Goal: Transaction & Acquisition: Subscribe to service/newsletter

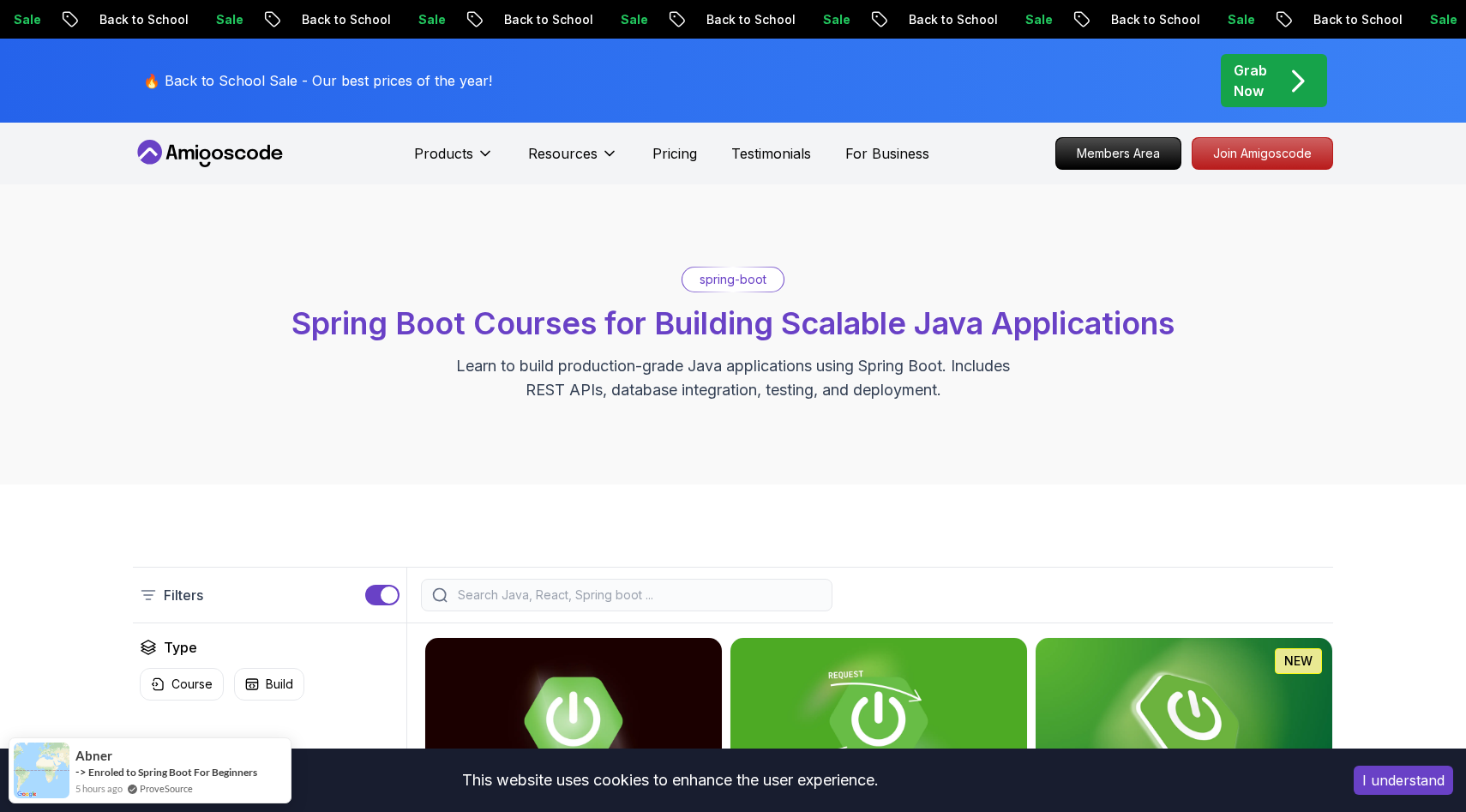
click at [1283, 64] on icon "pre-order" at bounding box center [1298, 81] width 34 height 34
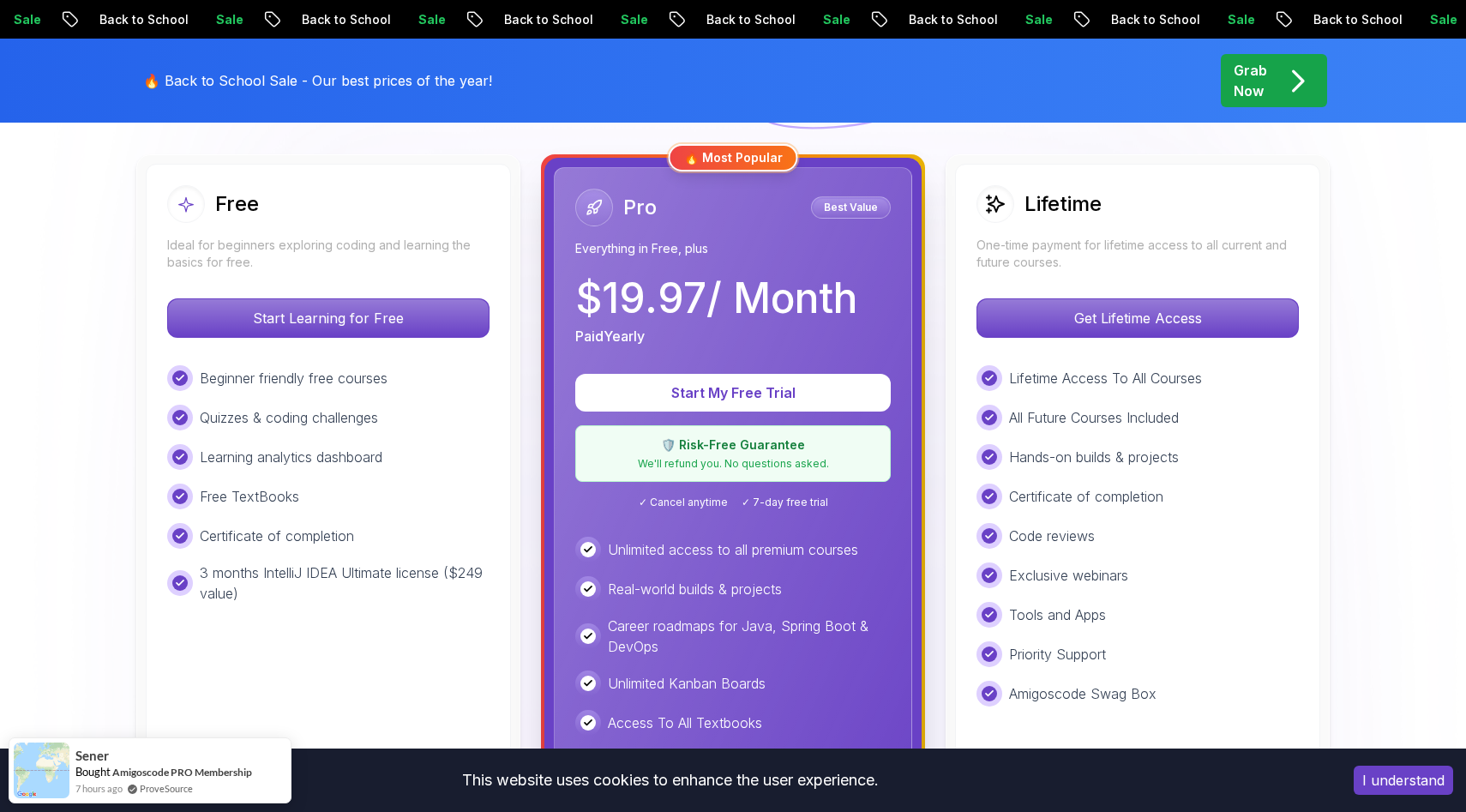
scroll to position [478, 0]
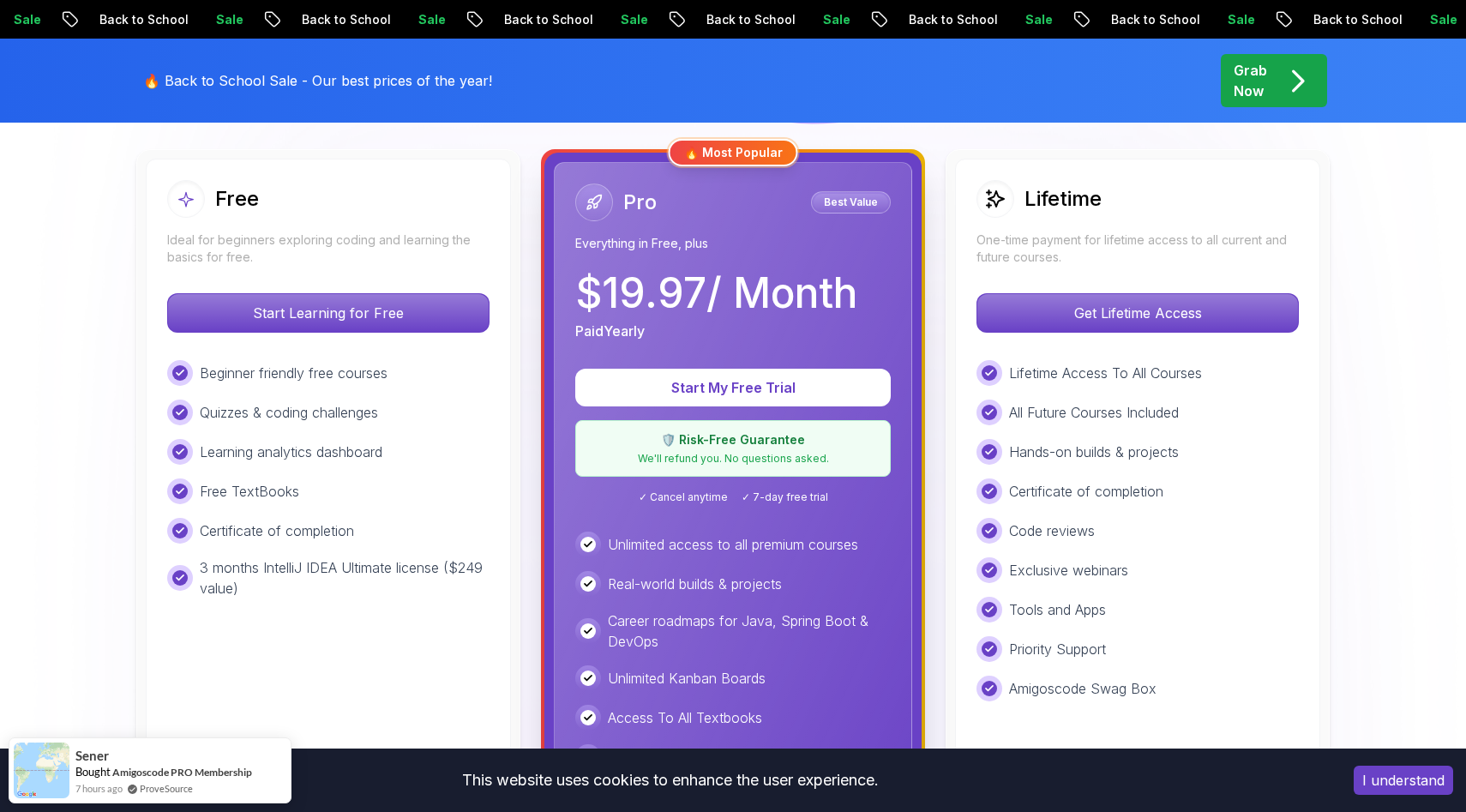
click at [471, 245] on p "Ideal for beginners exploring coding and learning the basics for free." at bounding box center [328, 248] width 322 height 35
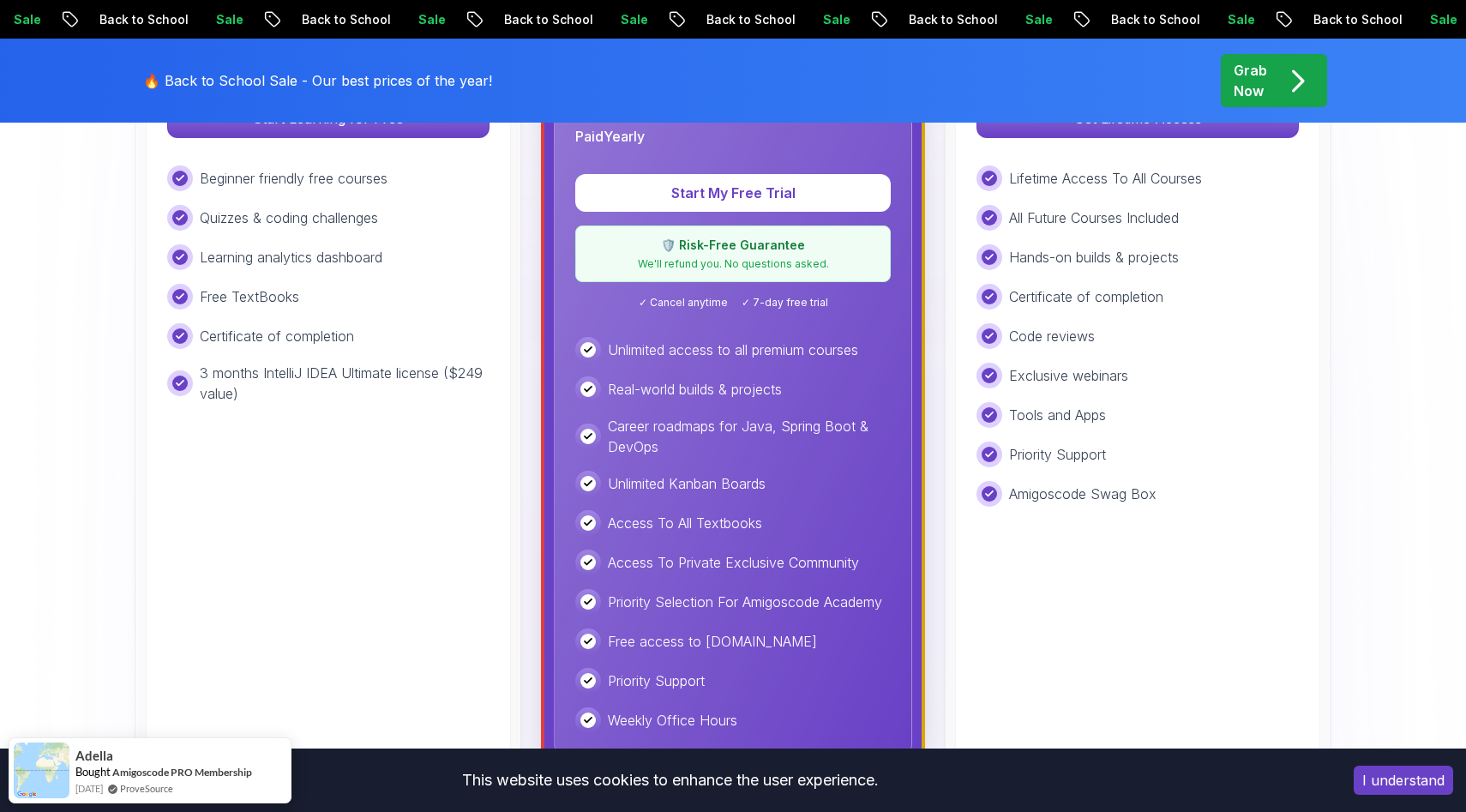
scroll to position [677, 0]
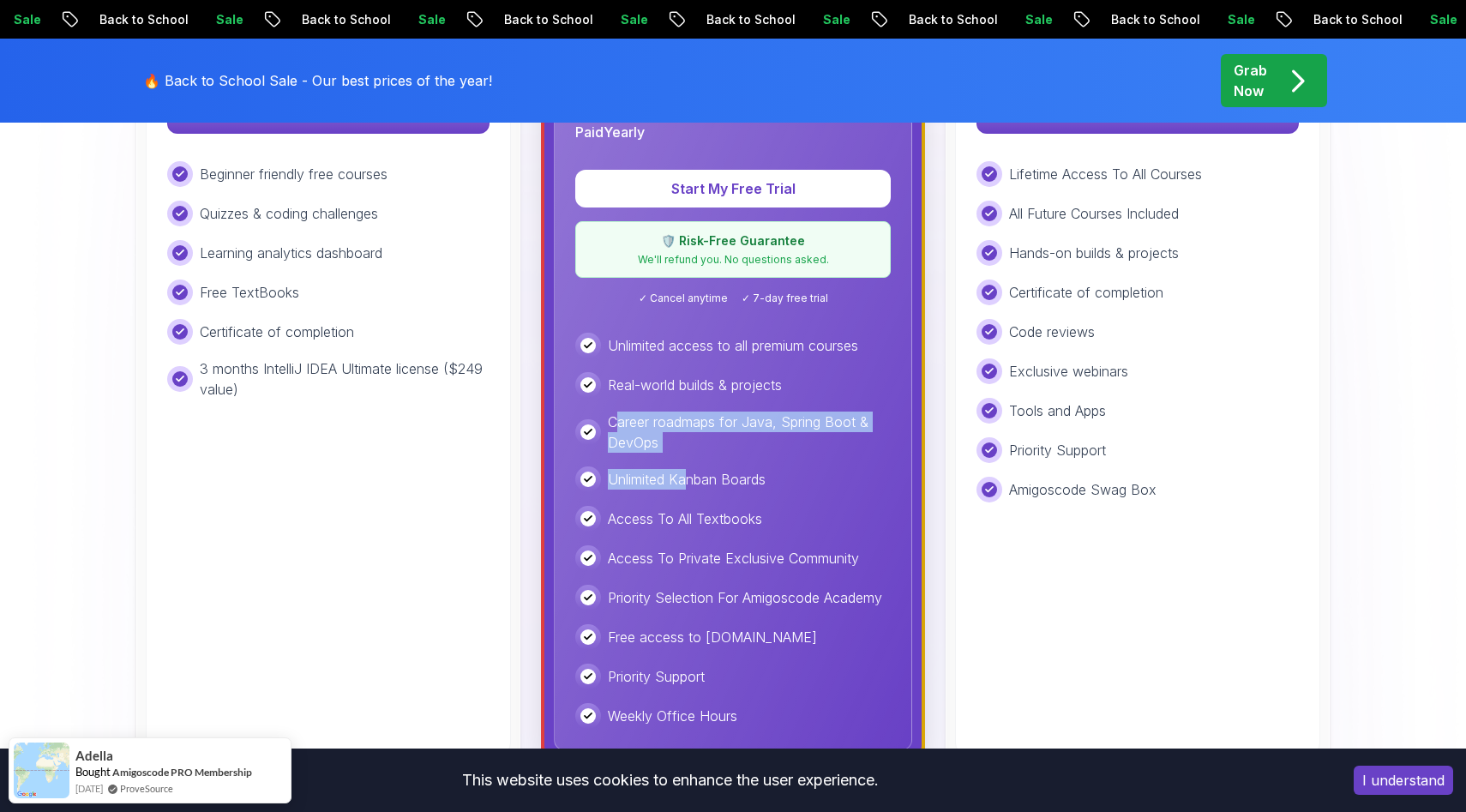
drag, startPoint x: 613, startPoint y: 425, endPoint x: 690, endPoint y: 475, distance: 91.8
click at [690, 475] on div "Unlimited access to all premium courses Real-world builds & projects Career roa…" at bounding box center [732, 530] width 315 height 396
click at [689, 475] on p "Unlimited Kanban Boards" at bounding box center [687, 479] width 158 height 21
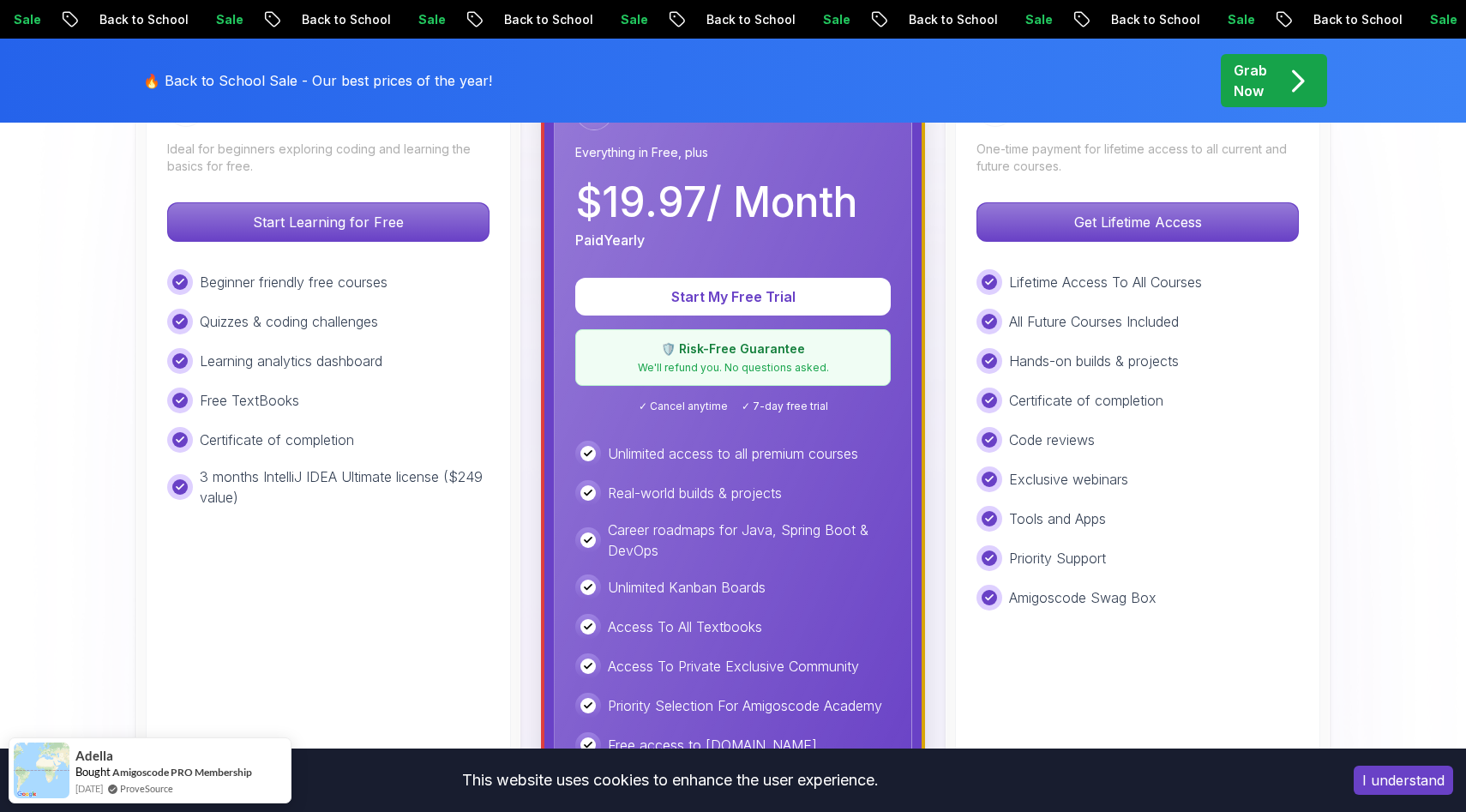
scroll to position [372, 0]
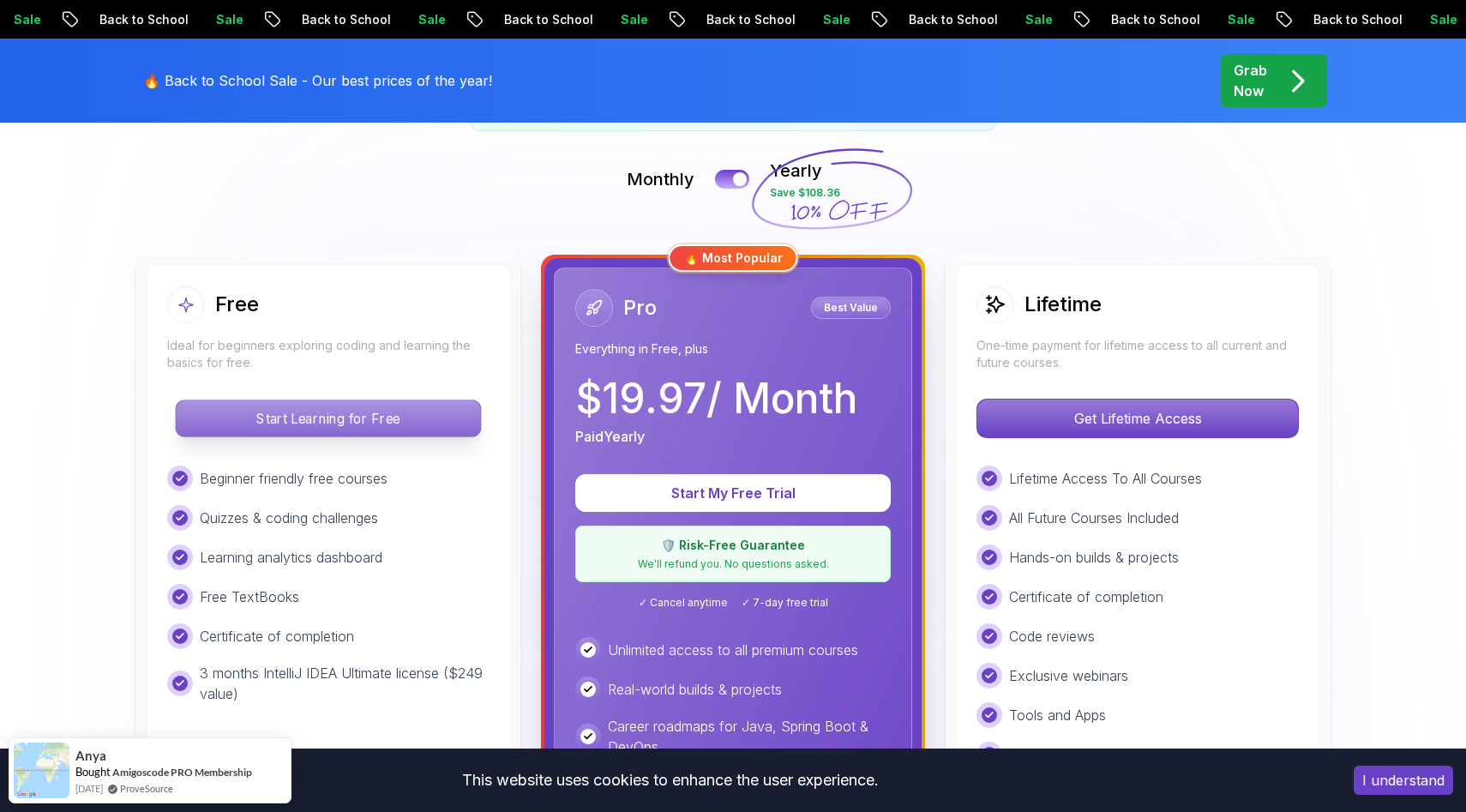
click at [348, 428] on p "Start Learning for Free" at bounding box center [328, 418] width 304 height 36
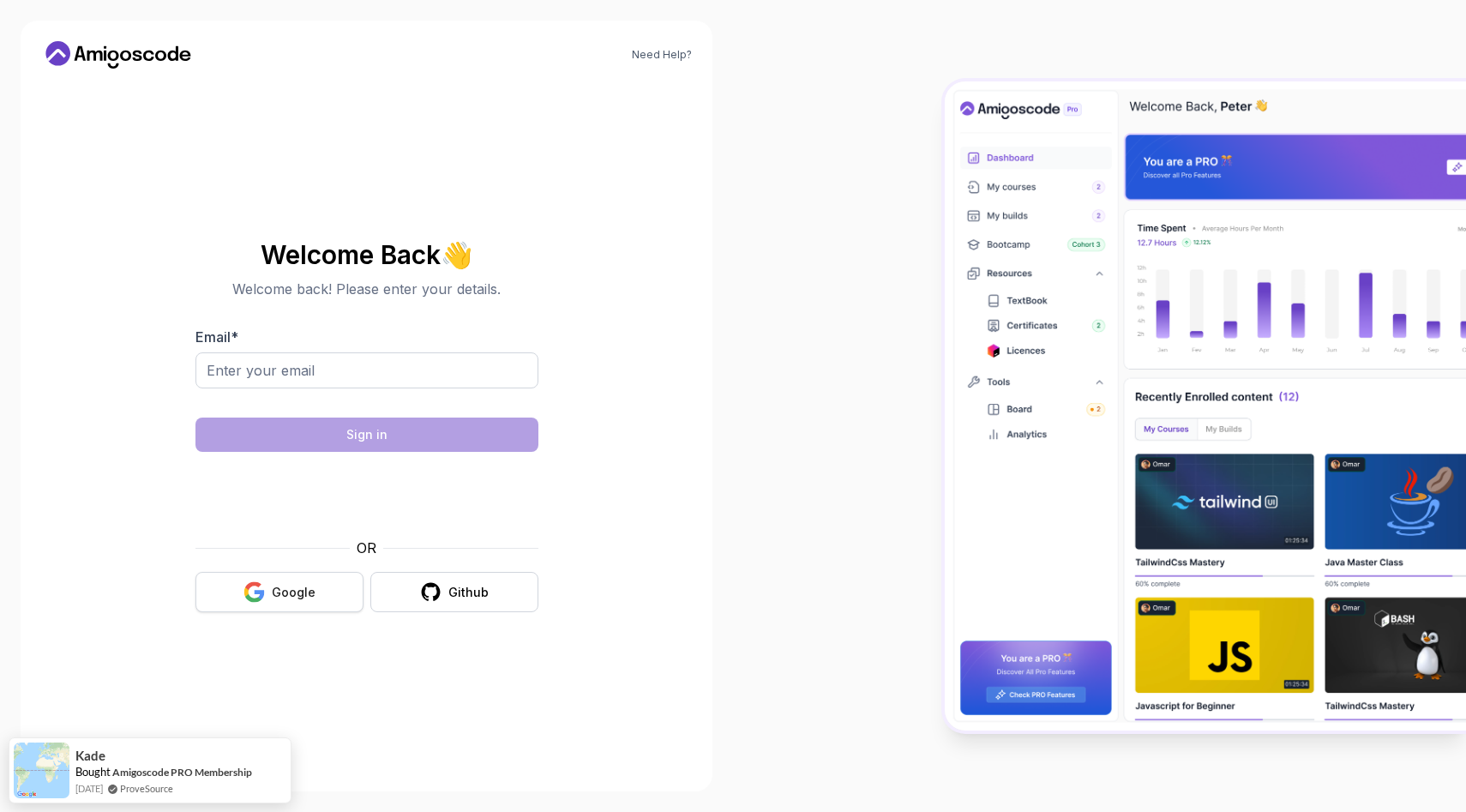
click at [285, 608] on button "Google" at bounding box center [280, 592] width 168 height 41
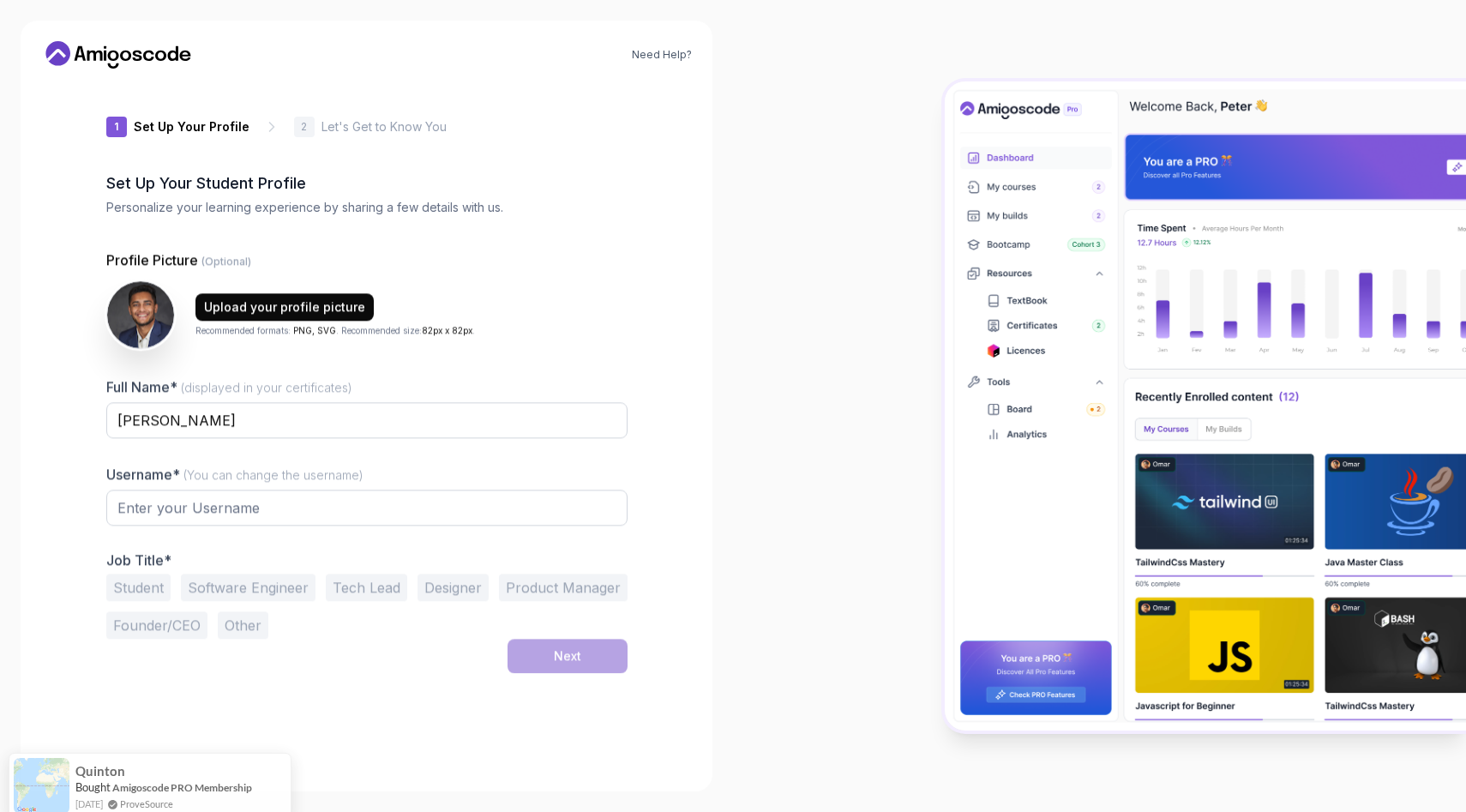
type input "zippylionf749f"
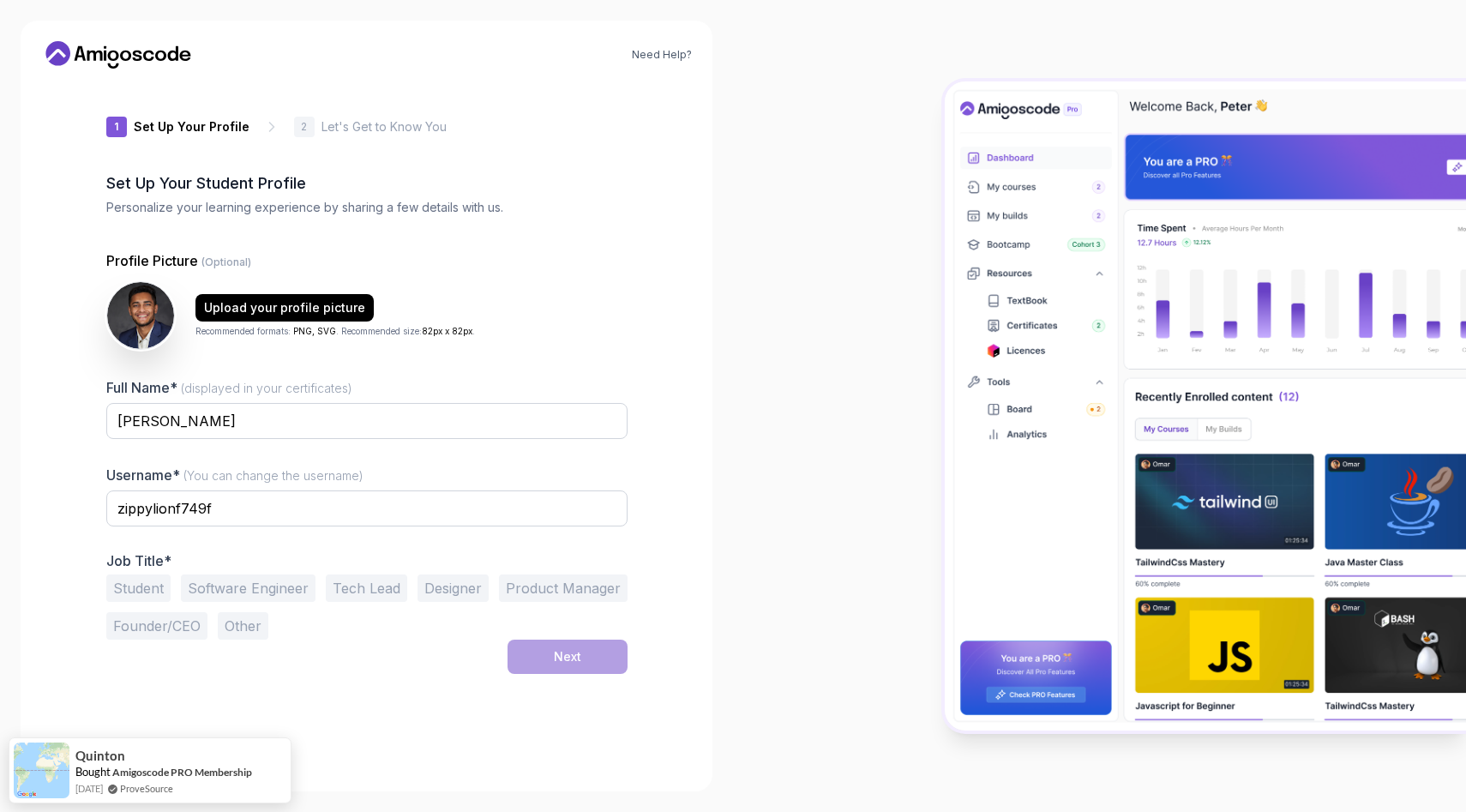
click at [145, 578] on button "Student" at bounding box center [138, 589] width 64 height 28
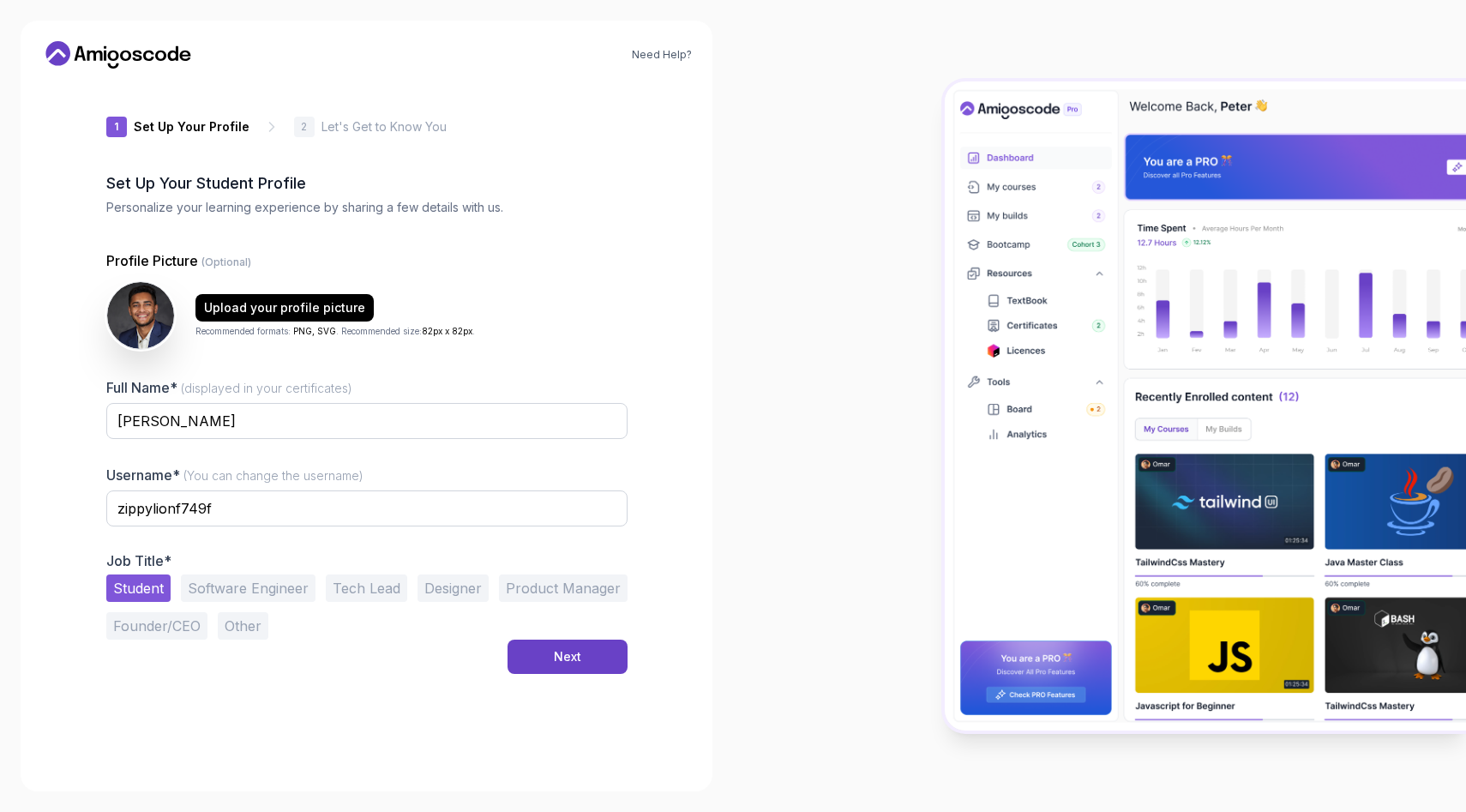
click at [281, 587] on button "Software Engineer" at bounding box center [248, 589] width 134 height 28
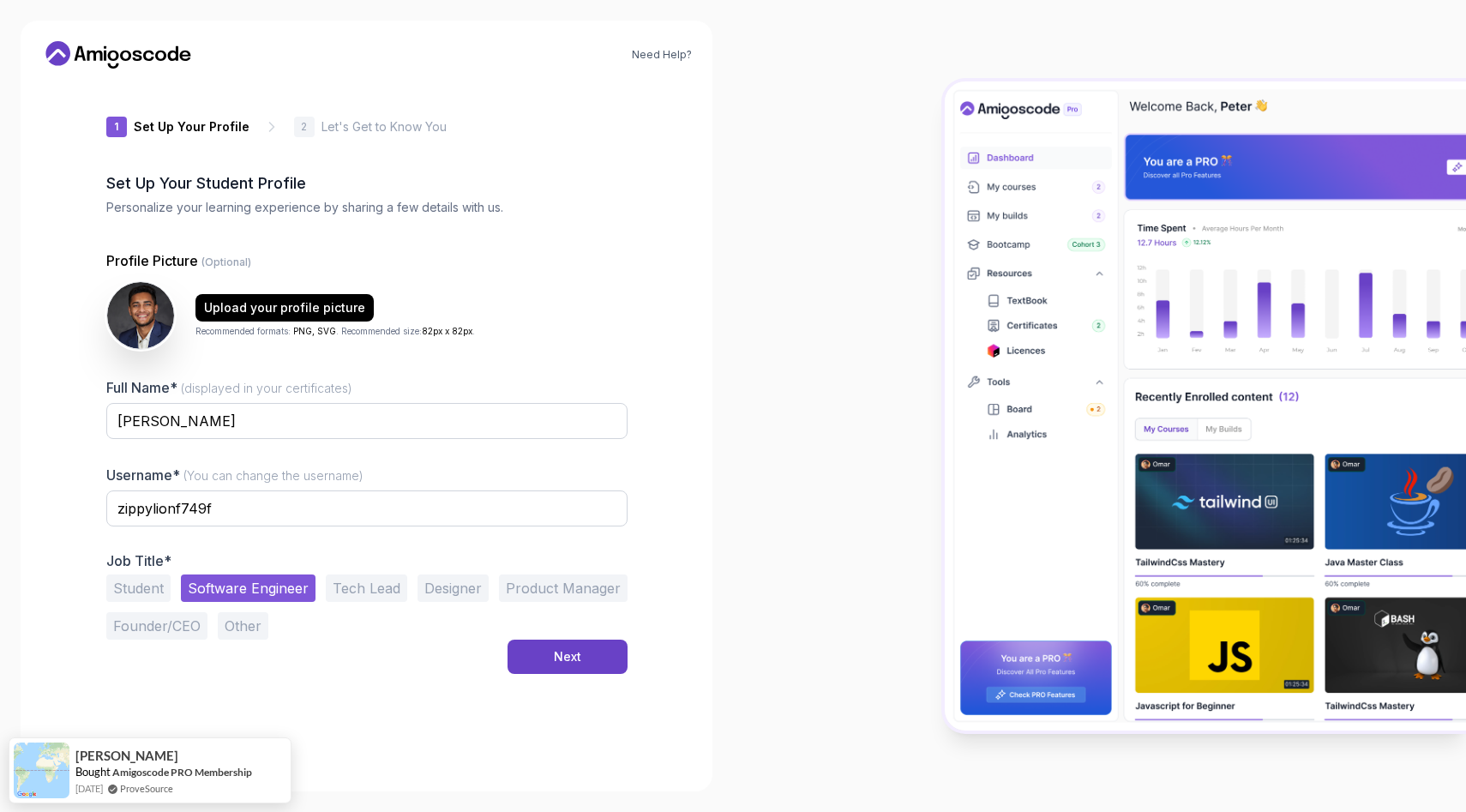
click at [139, 575] on button "Student" at bounding box center [138, 589] width 64 height 28
click at [283, 592] on button "Software Engineer" at bounding box center [248, 589] width 134 height 28
click at [541, 660] on button "Next" at bounding box center [568, 657] width 121 height 35
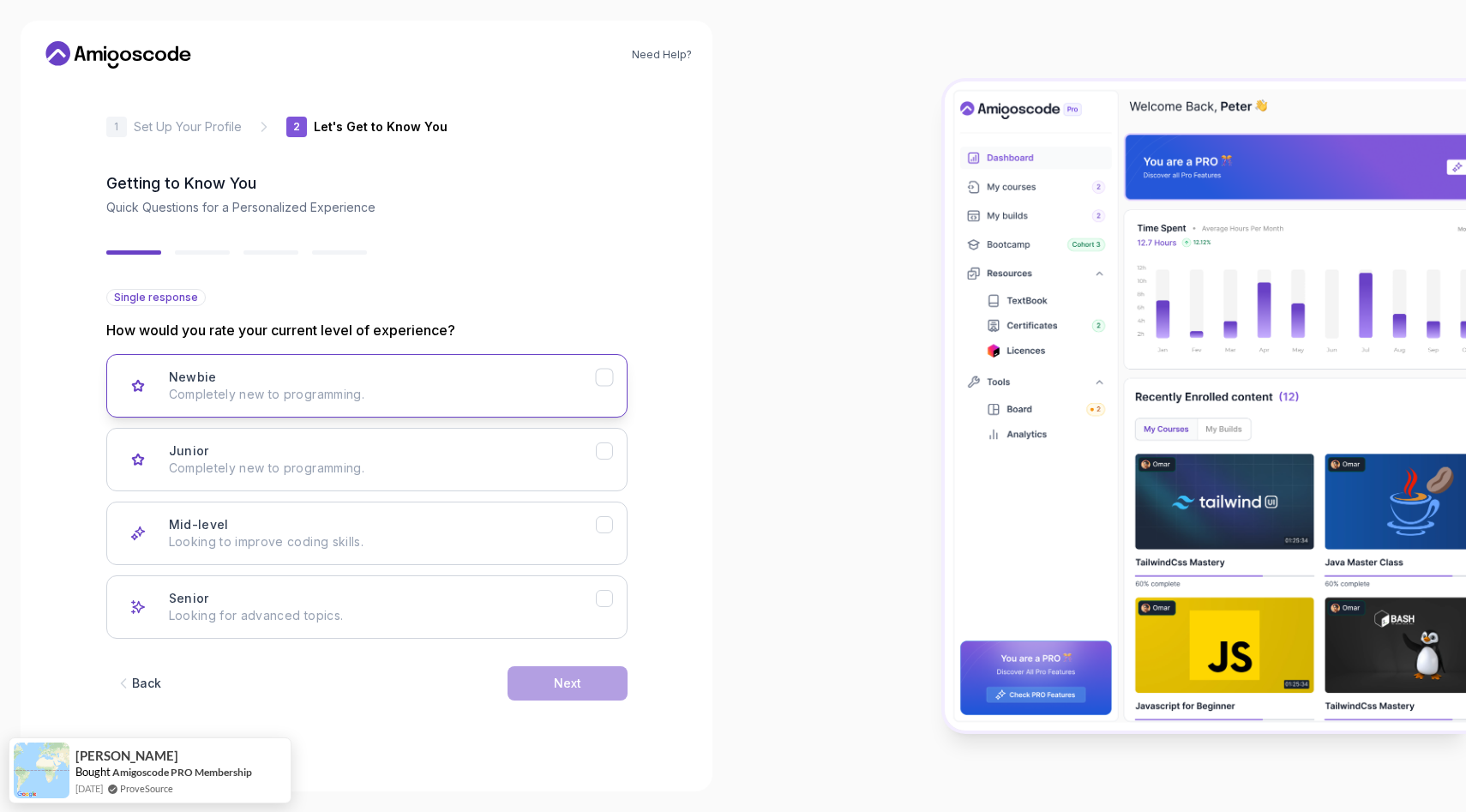
click at [256, 402] on p "Completely new to programming." at bounding box center [382, 394] width 427 height 17
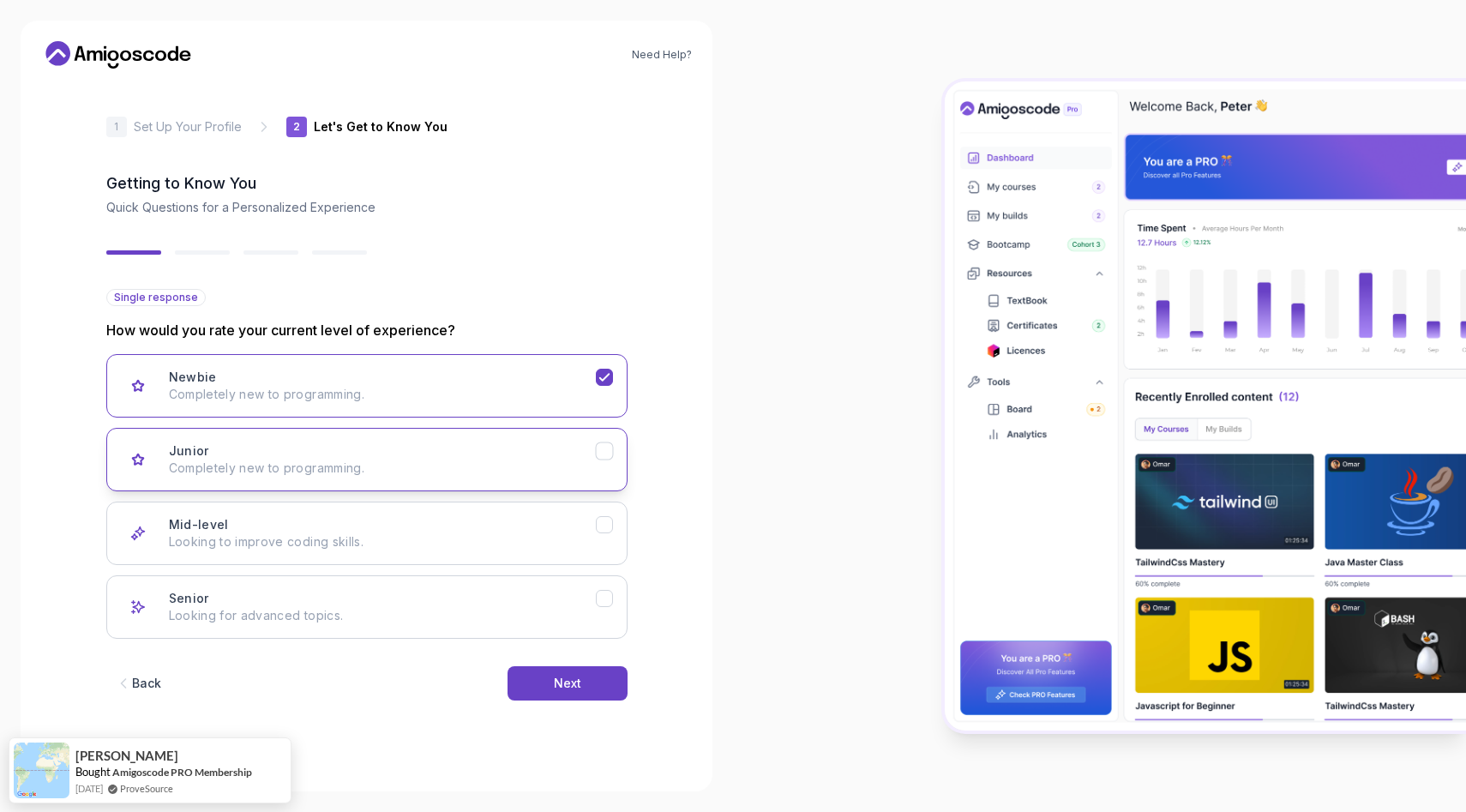
click at [299, 477] on button "Junior Completely new to programming." at bounding box center [367, 459] width 522 height 63
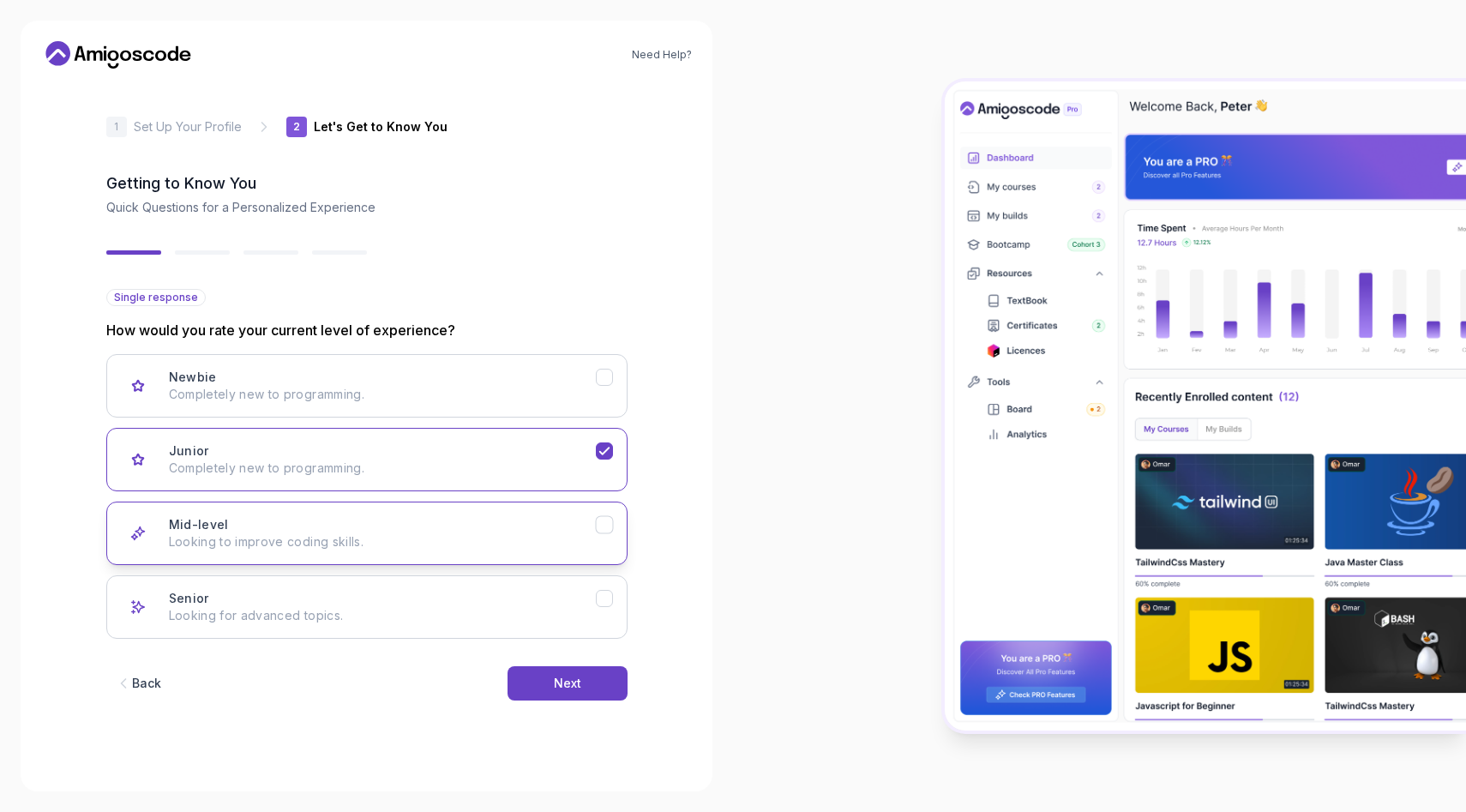
click at [402, 534] on p "Looking to improve coding skills." at bounding box center [382, 541] width 427 height 17
click at [468, 474] on p "Completely new to programming." at bounding box center [382, 467] width 427 height 17
click at [536, 543] on p "Looking to improve coding skills." at bounding box center [382, 541] width 427 height 17
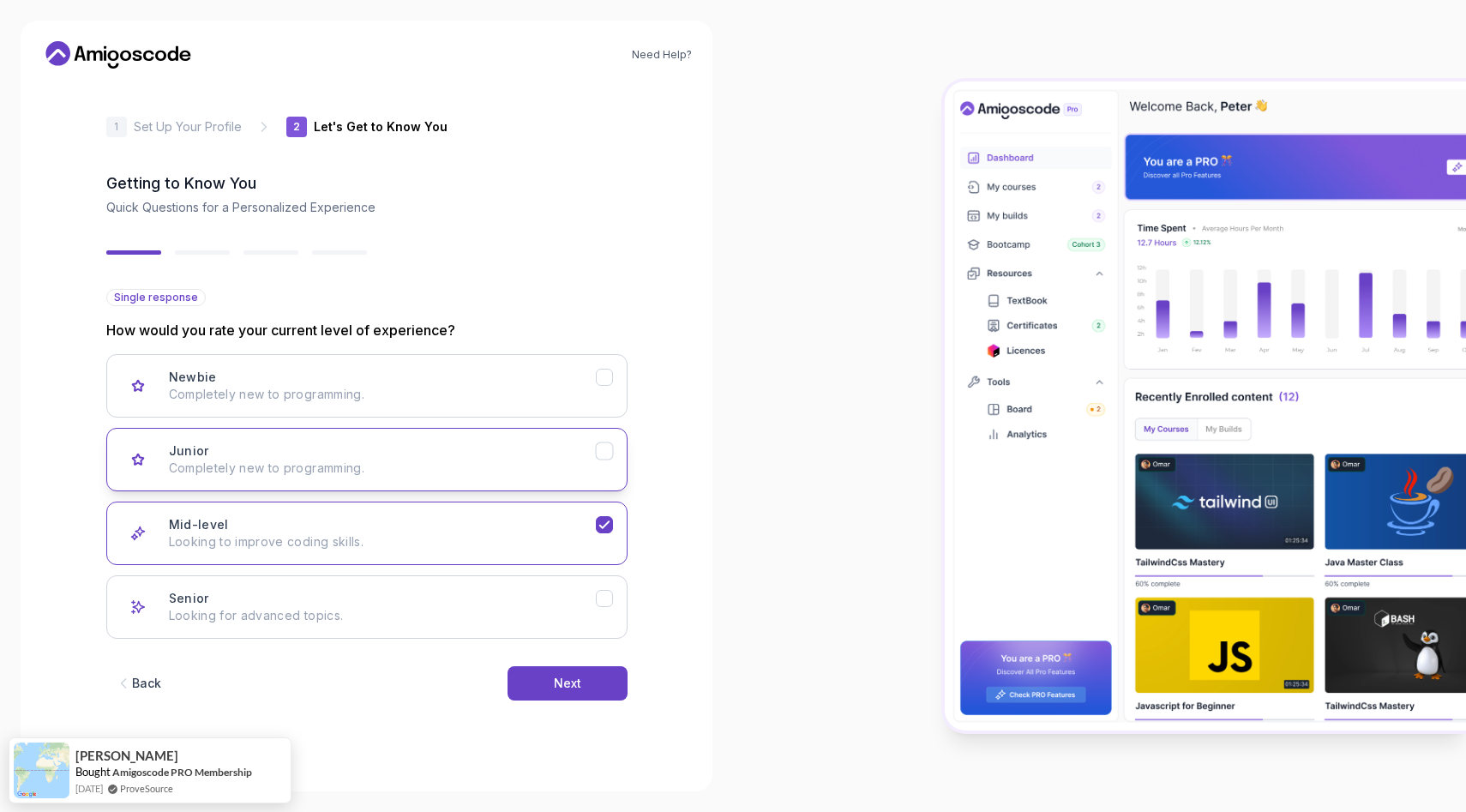
click at [571, 455] on div "Junior Completely new to programming." at bounding box center [382, 459] width 427 height 35
click at [598, 673] on button "Next" at bounding box center [568, 684] width 121 height 35
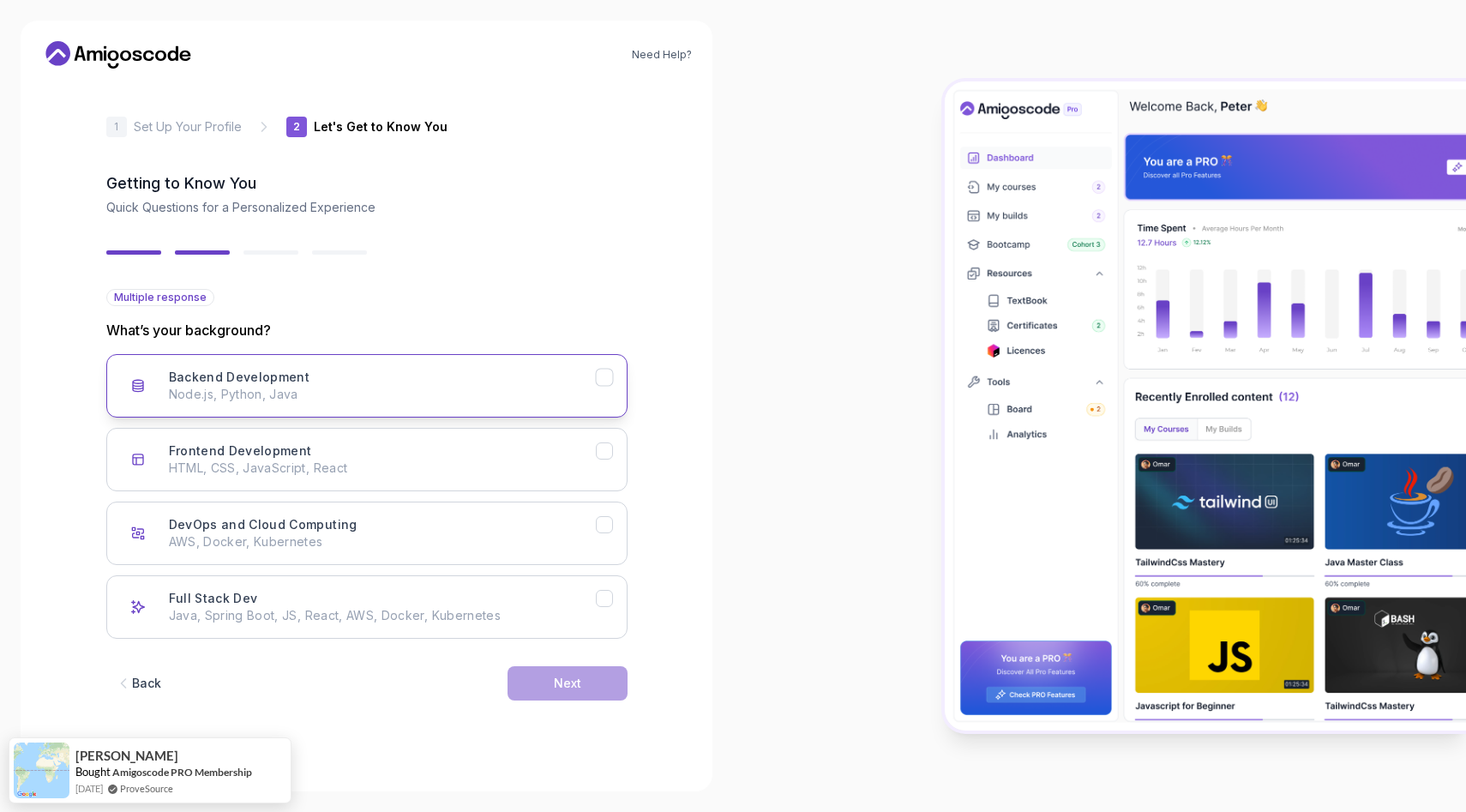
click at [487, 395] on p "Node.js, Python, Java" at bounding box center [382, 394] width 427 height 17
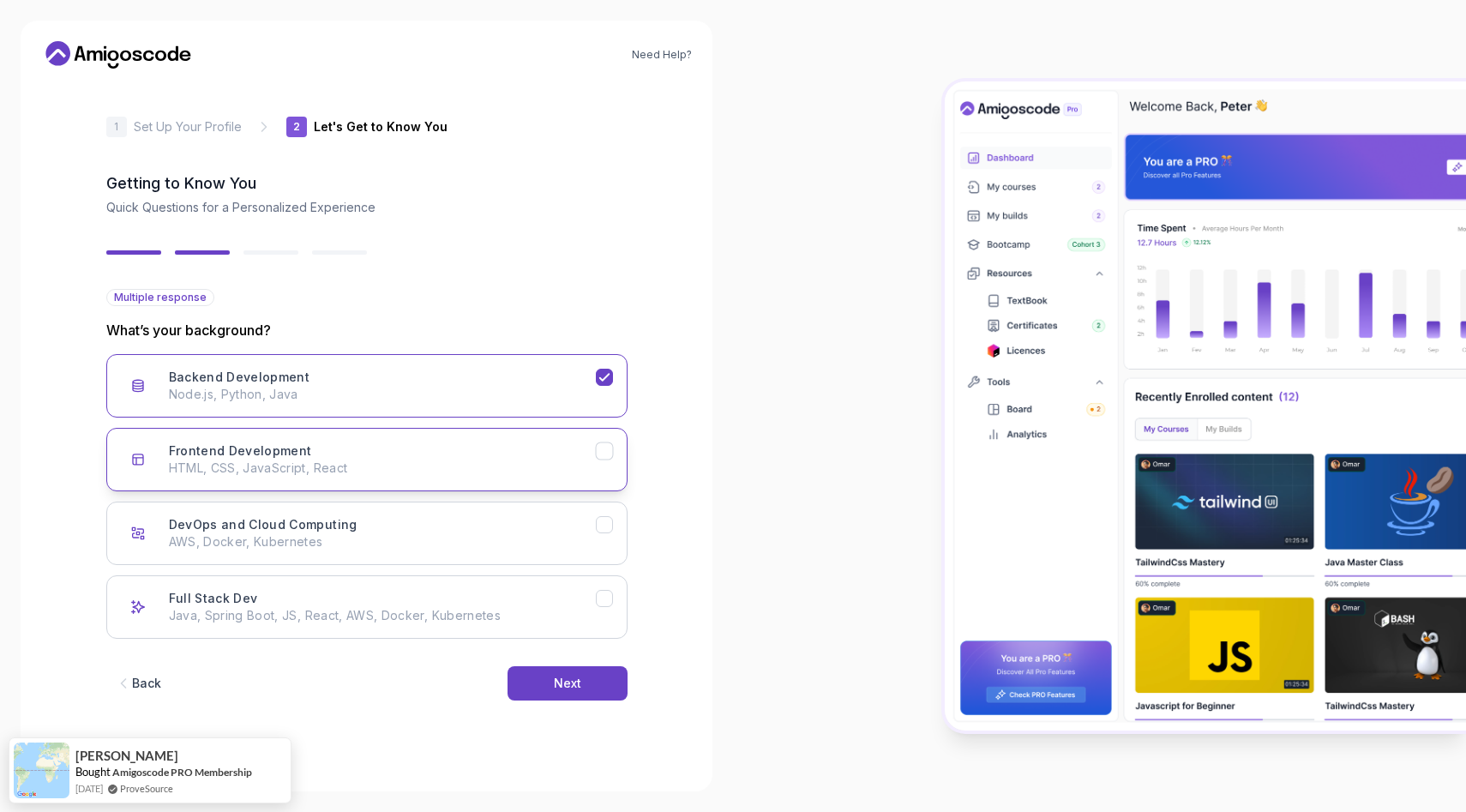
click at [511, 459] on p "HTML, CSS, JavaScript, React" at bounding box center [382, 467] width 427 height 17
click at [547, 550] on button "DevOps and Cloud Computing AWS, Docker, Kubernetes" at bounding box center [367, 533] width 522 height 63
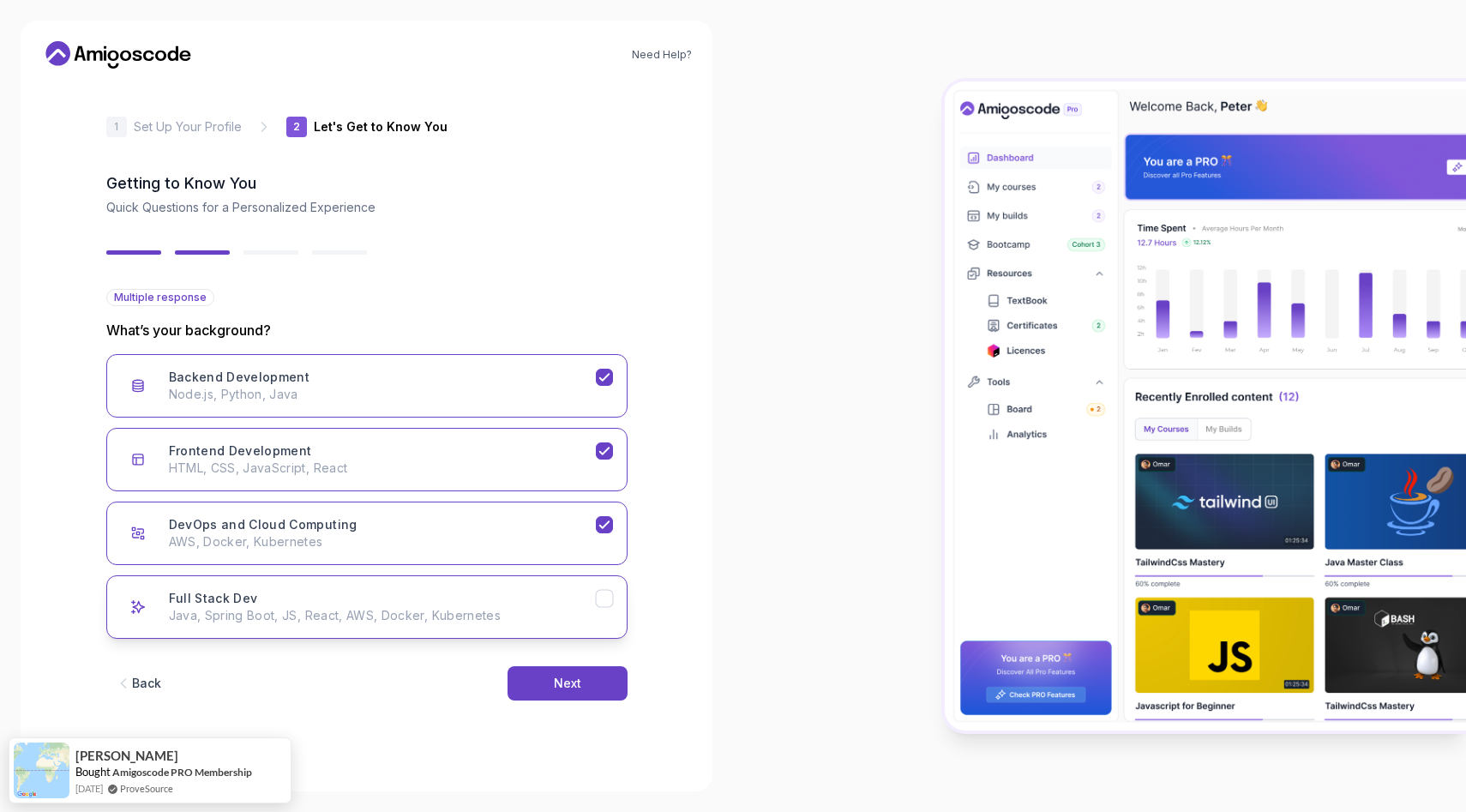
click at [556, 606] on div "Full Stack Dev Java, Spring Boot, JS, React, AWS, Docker, Kubernetes" at bounding box center [382, 607] width 427 height 35
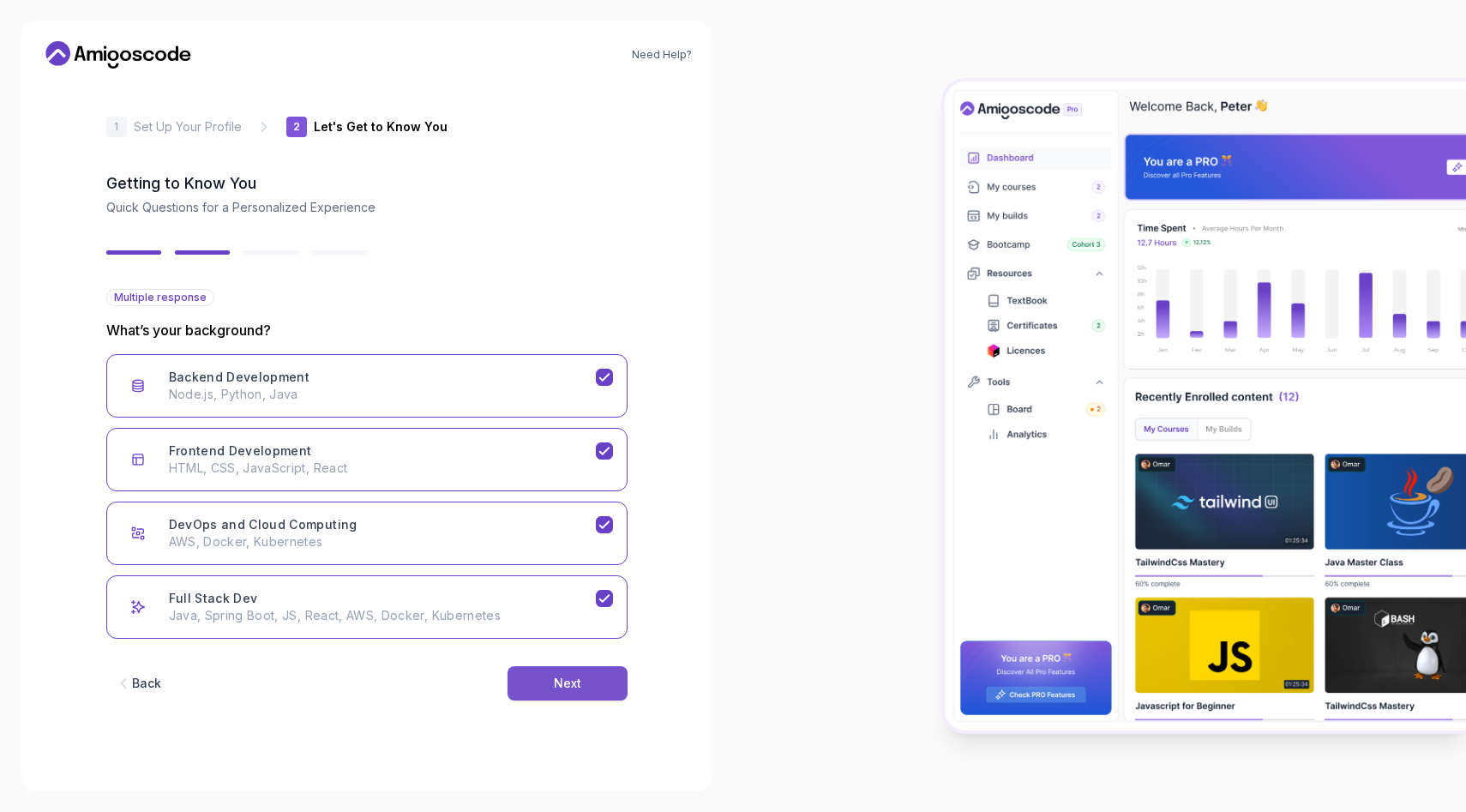
click at [570, 689] on div "Next" at bounding box center [568, 683] width 28 height 17
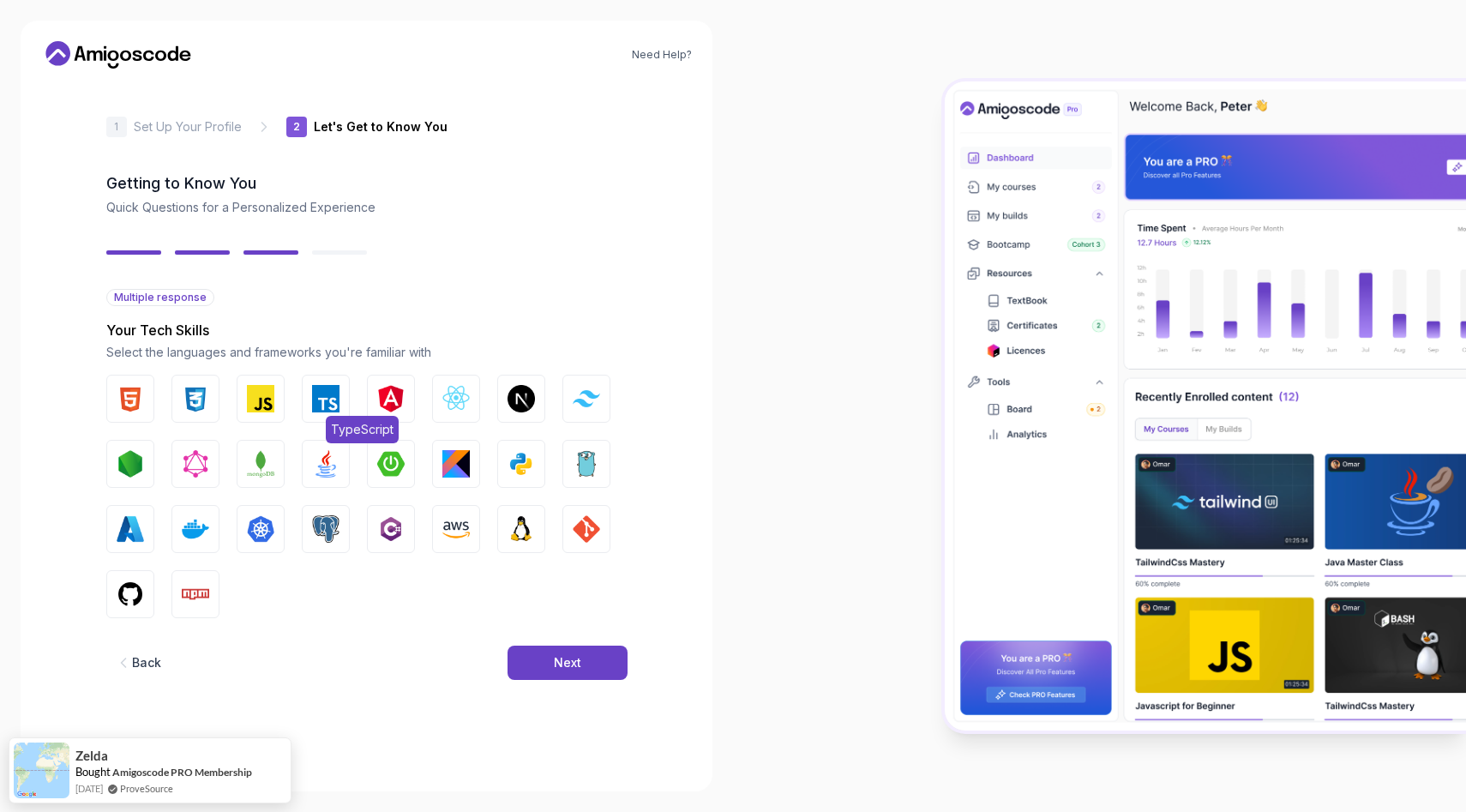
click at [312, 395] on img "button" at bounding box center [326, 399] width 28 height 28
click at [257, 409] on img "button" at bounding box center [261, 399] width 28 height 28
click at [459, 406] on img "button" at bounding box center [456, 399] width 28 height 28
click at [528, 397] on img "button" at bounding box center [522, 399] width 28 height 28
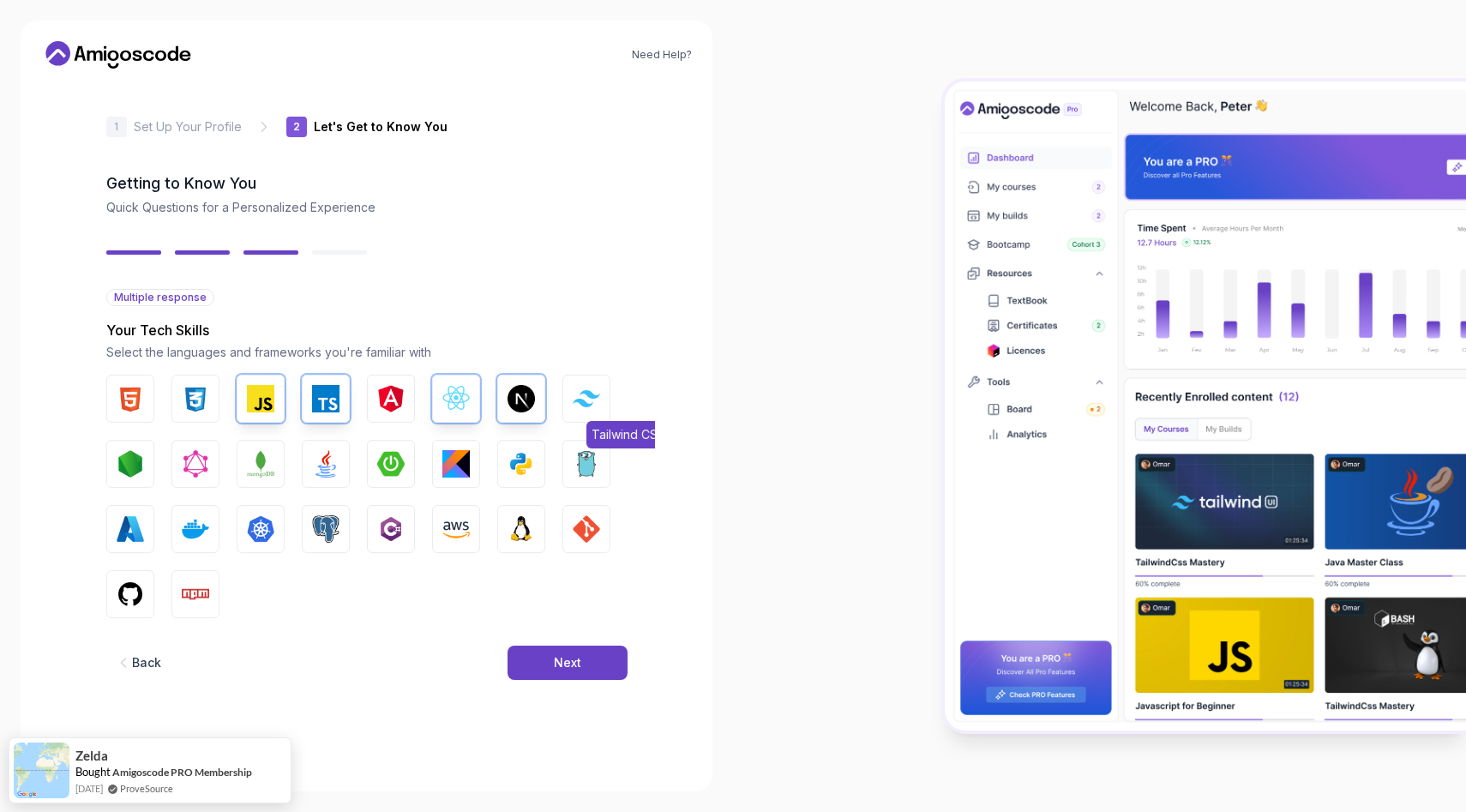
click at [586, 406] on button "Tailwind CSS" at bounding box center [586, 398] width 48 height 48
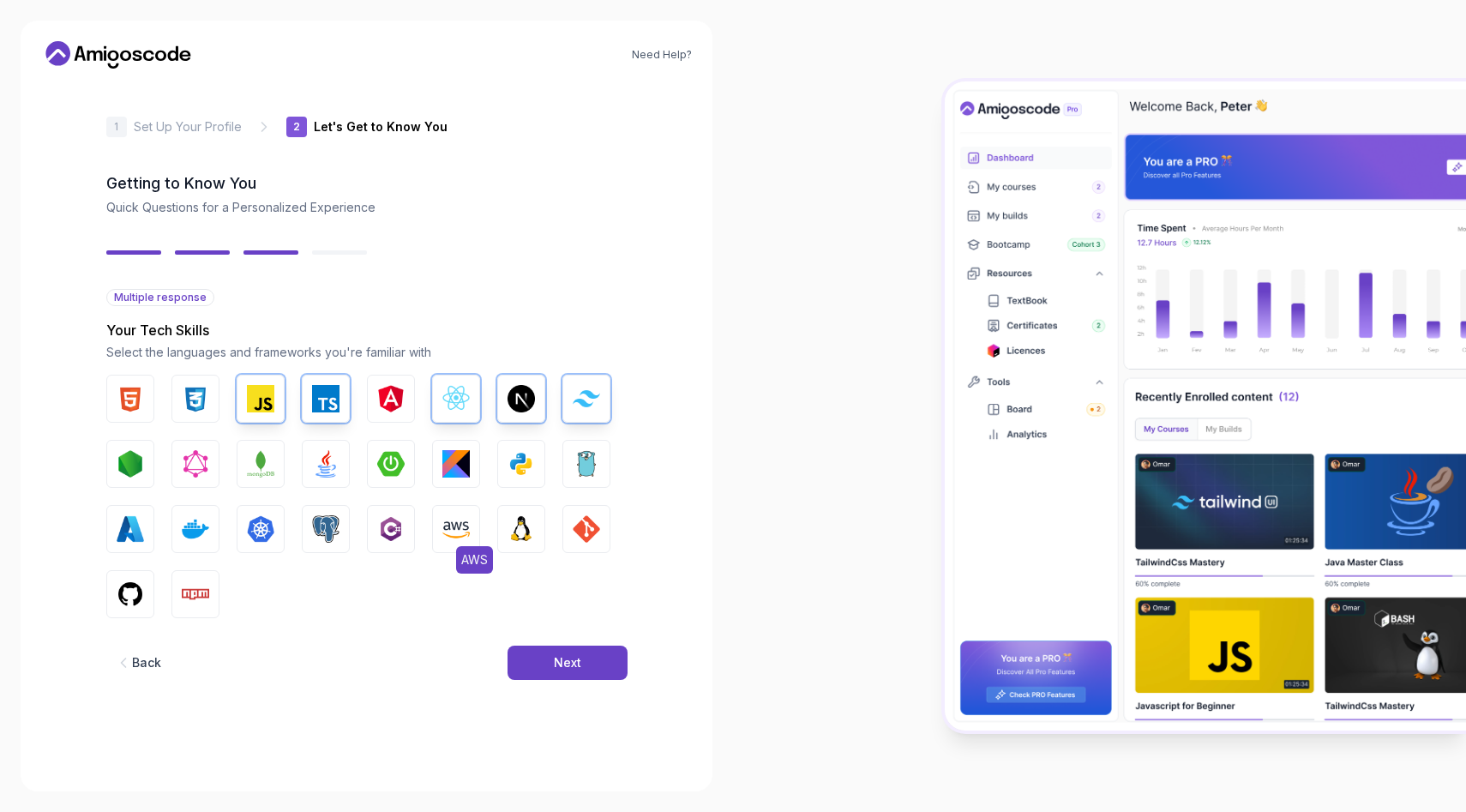
click at [456, 529] on img "button" at bounding box center [456, 529] width 28 height 28
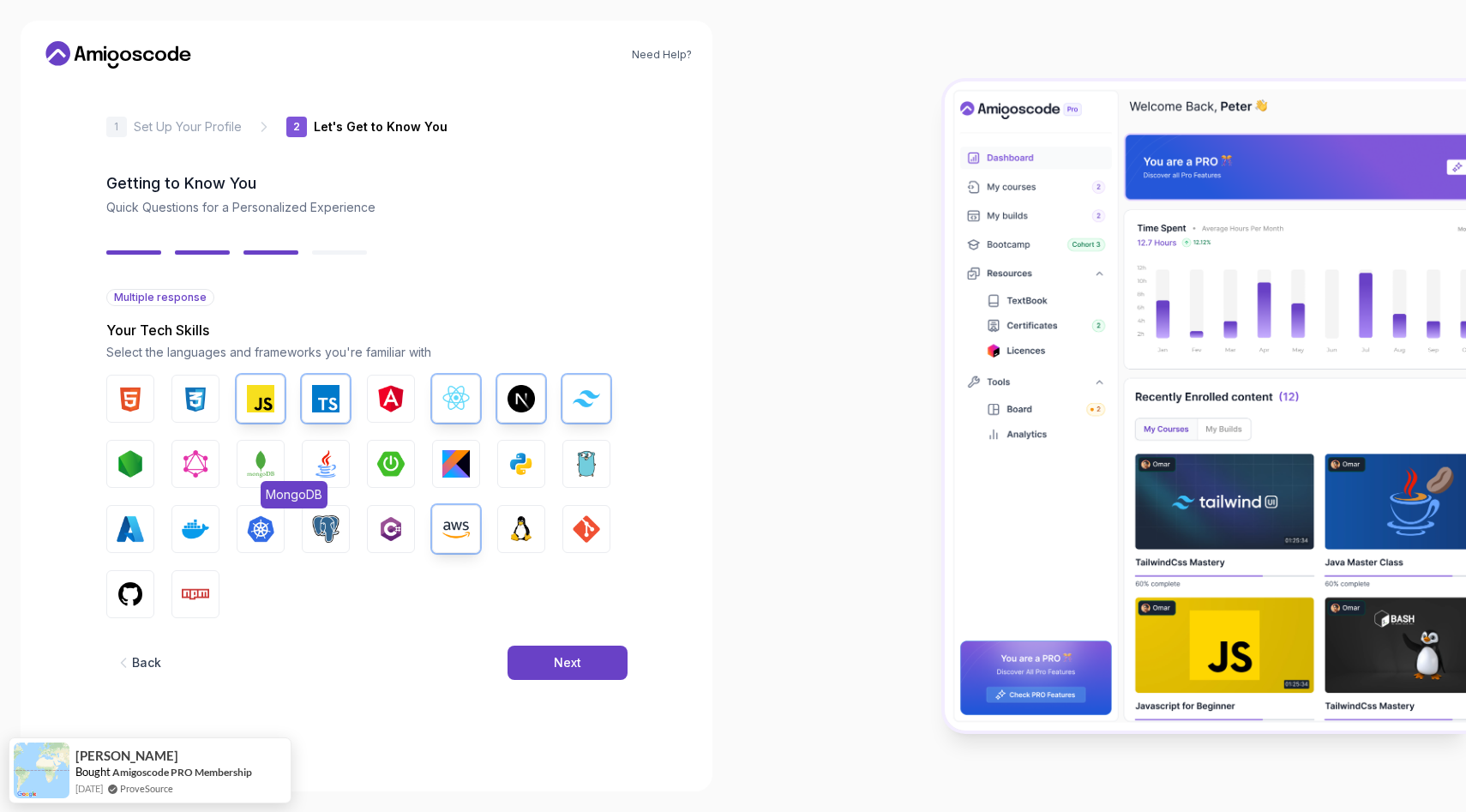
click at [260, 471] on img "button" at bounding box center [261, 464] width 28 height 28
click at [121, 593] on img "button" at bounding box center [130, 595] width 28 height 28
click at [539, 526] on button "Linux" at bounding box center [521, 528] width 48 height 48
click at [128, 389] on img "button" at bounding box center [130, 399] width 28 height 28
click at [206, 409] on img "button" at bounding box center [196, 399] width 28 height 28
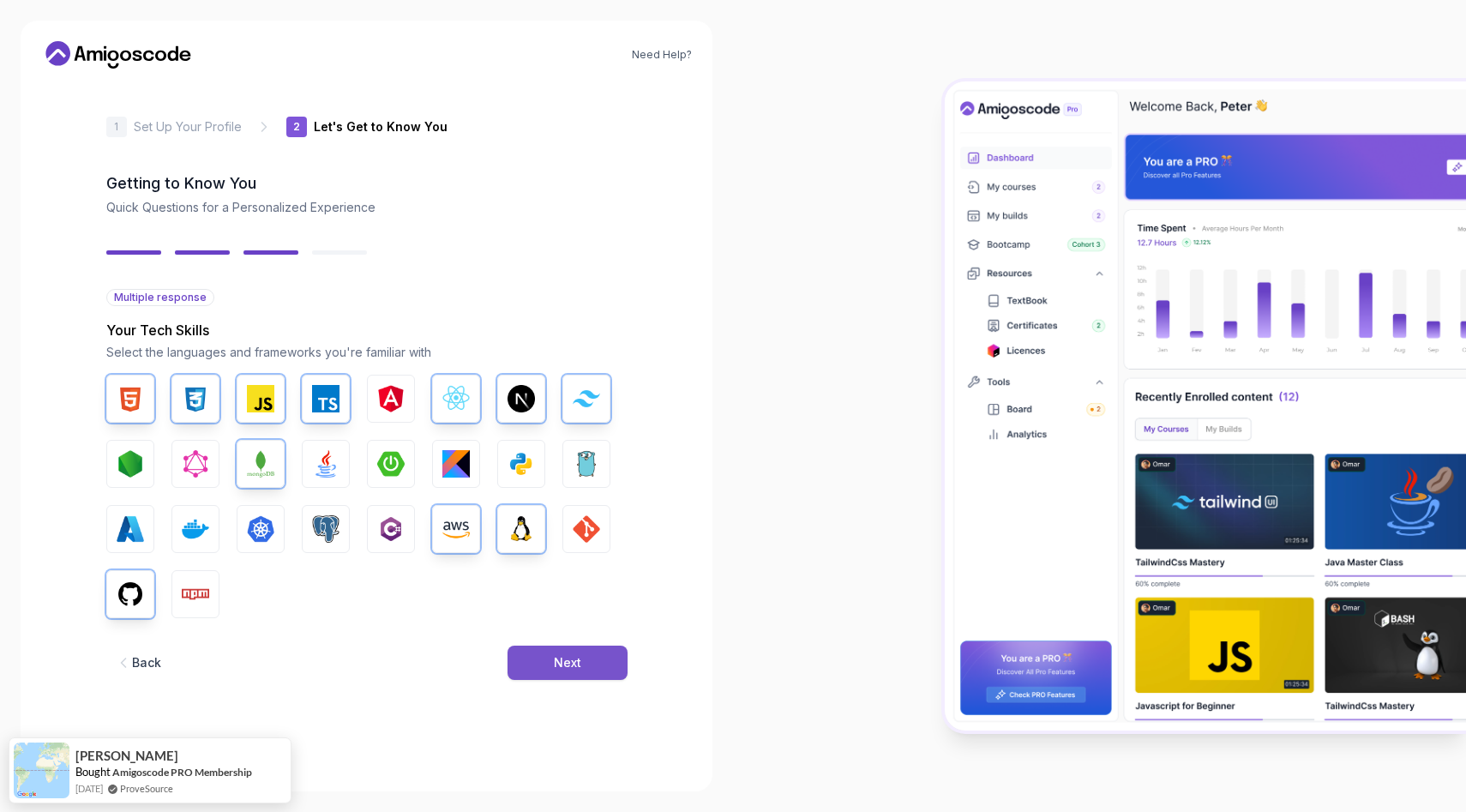
click at [573, 656] on div "Next" at bounding box center [568, 662] width 28 height 17
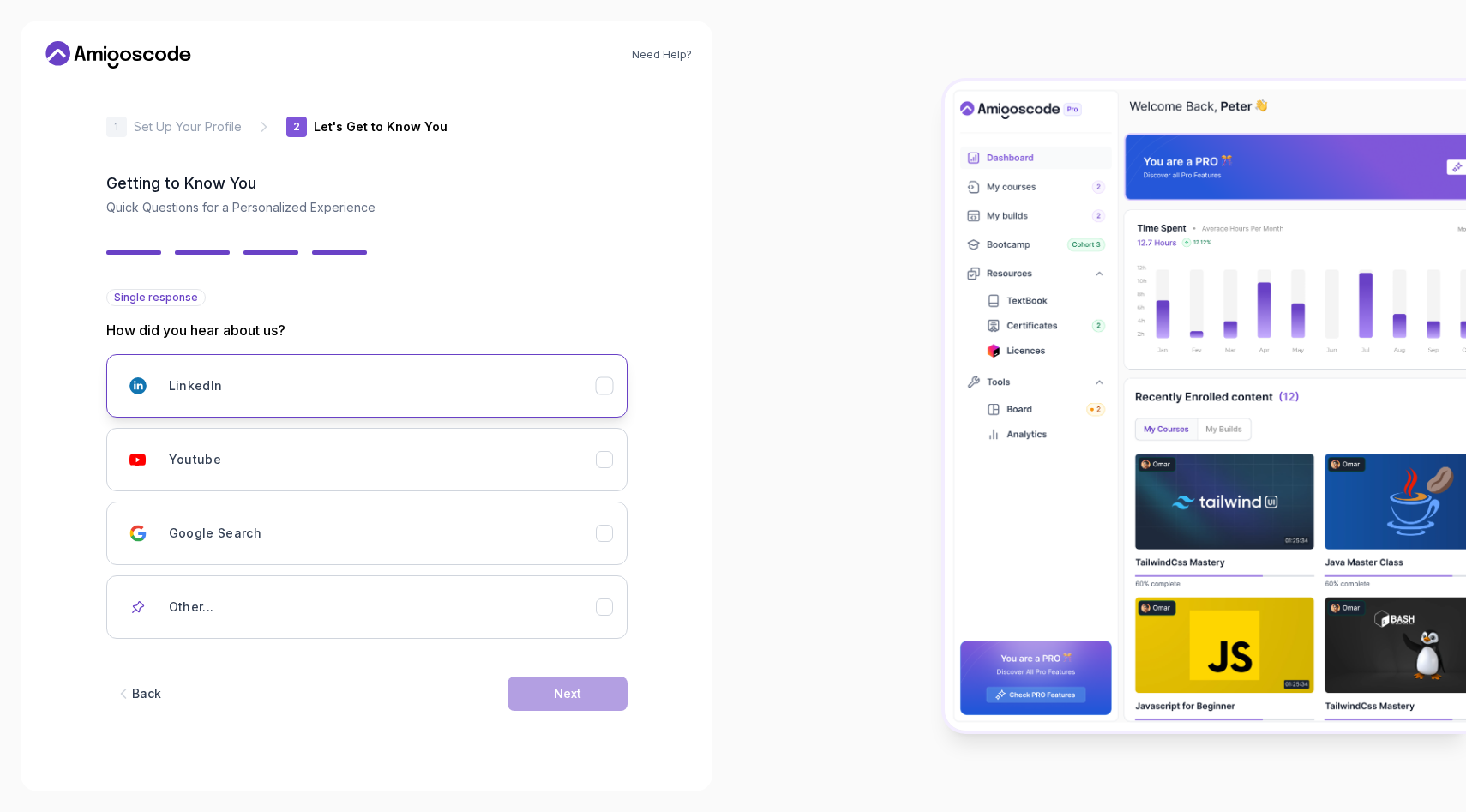
click at [585, 386] on div "LinkedIn" at bounding box center [382, 385] width 427 height 35
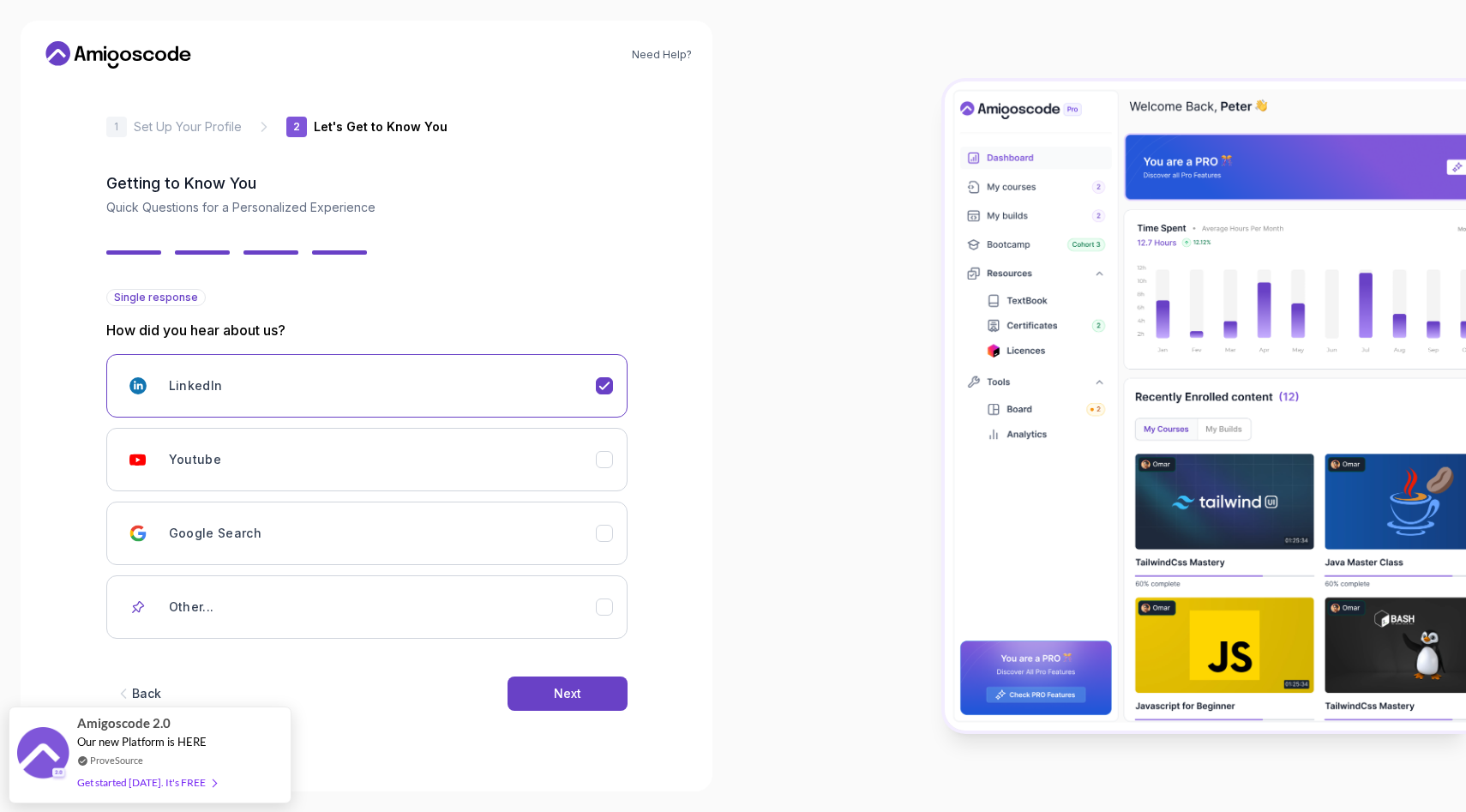
click at [582, 662] on div "Back Next" at bounding box center [367, 693] width 522 height 89
click at [582, 680] on button "Next" at bounding box center [568, 693] width 121 height 35
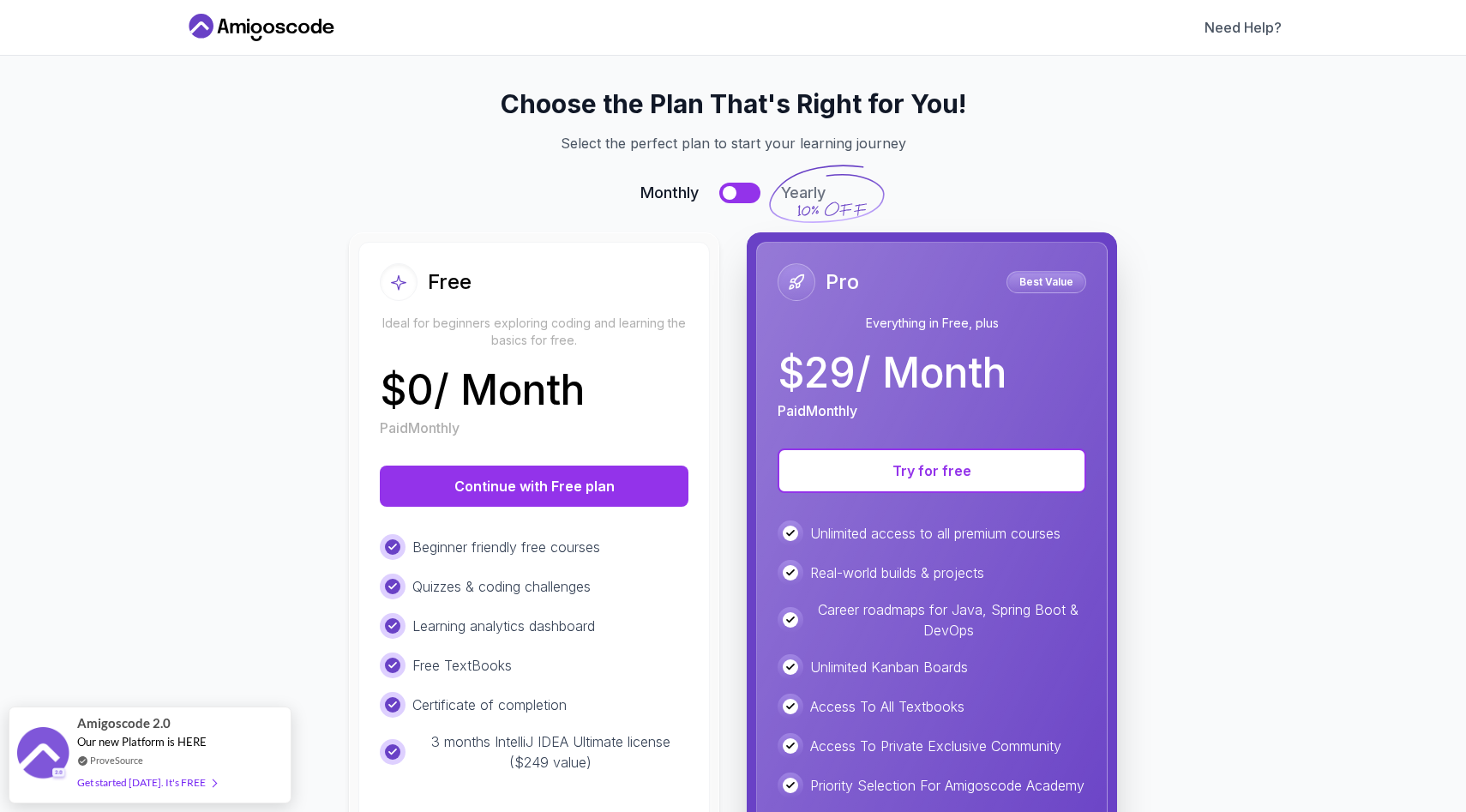
scroll to position [25, 0]
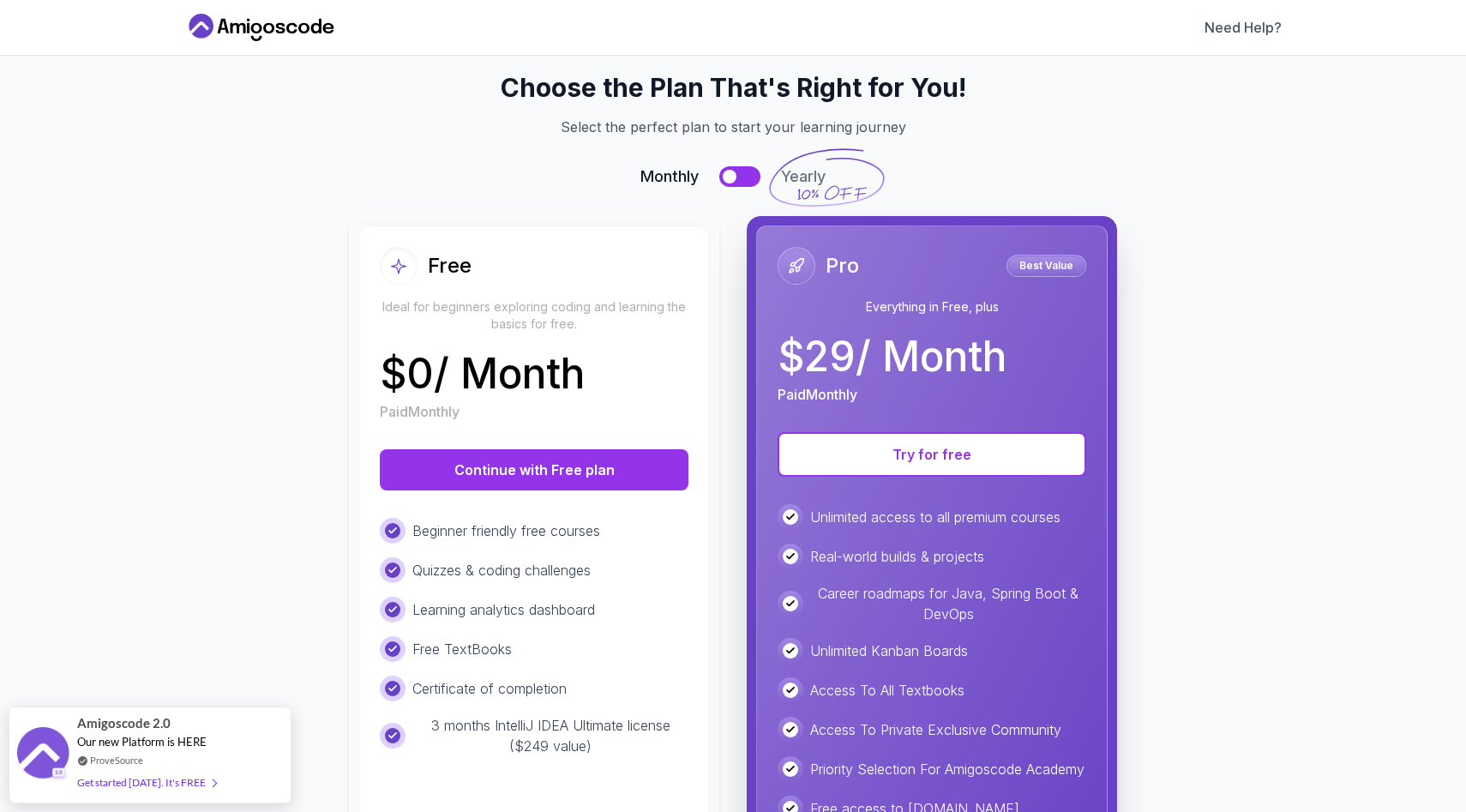
click at [578, 497] on div "Free Ideal for beginners exploring coding and learning the basics for free. $ 0…" at bounding box center [534, 573] width 352 height 696
click at [578, 472] on button "Continue with Free plan" at bounding box center [534, 470] width 309 height 41
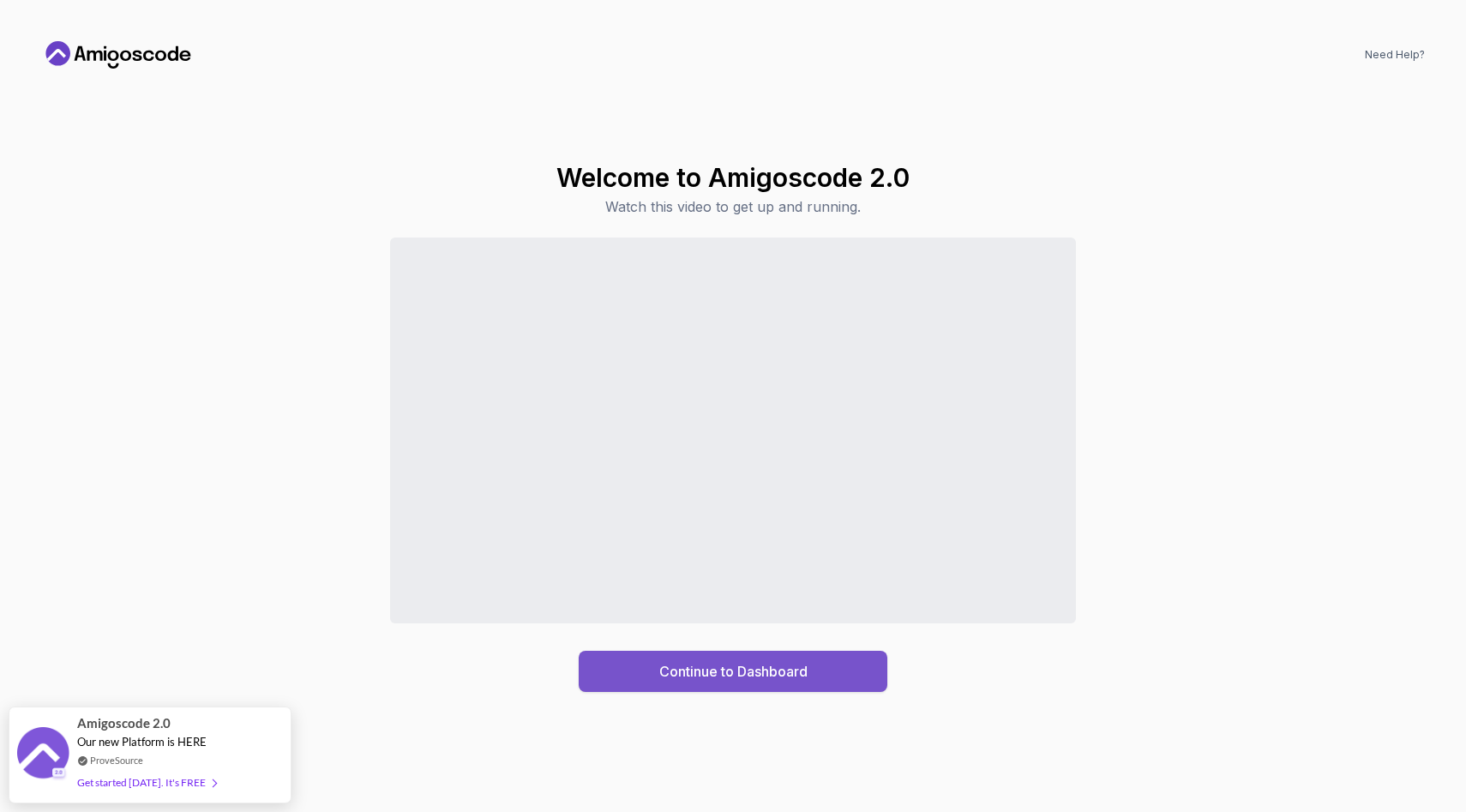
drag, startPoint x: 659, startPoint y: 674, endPoint x: 648, endPoint y: 683, distance: 14.2
click at [648, 683] on button "Continue to Dashboard" at bounding box center [733, 672] width 309 height 41
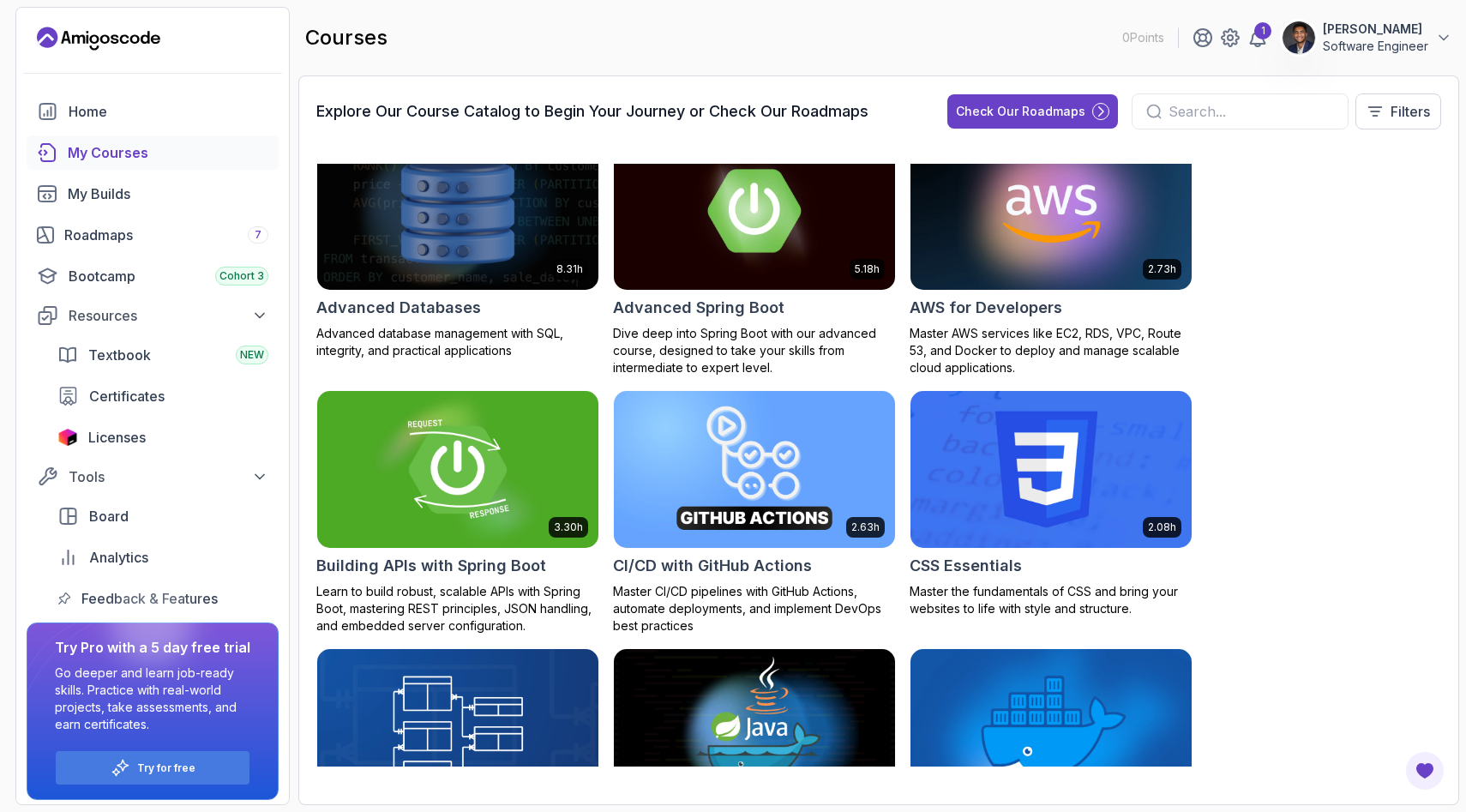
scroll to position [18, 0]
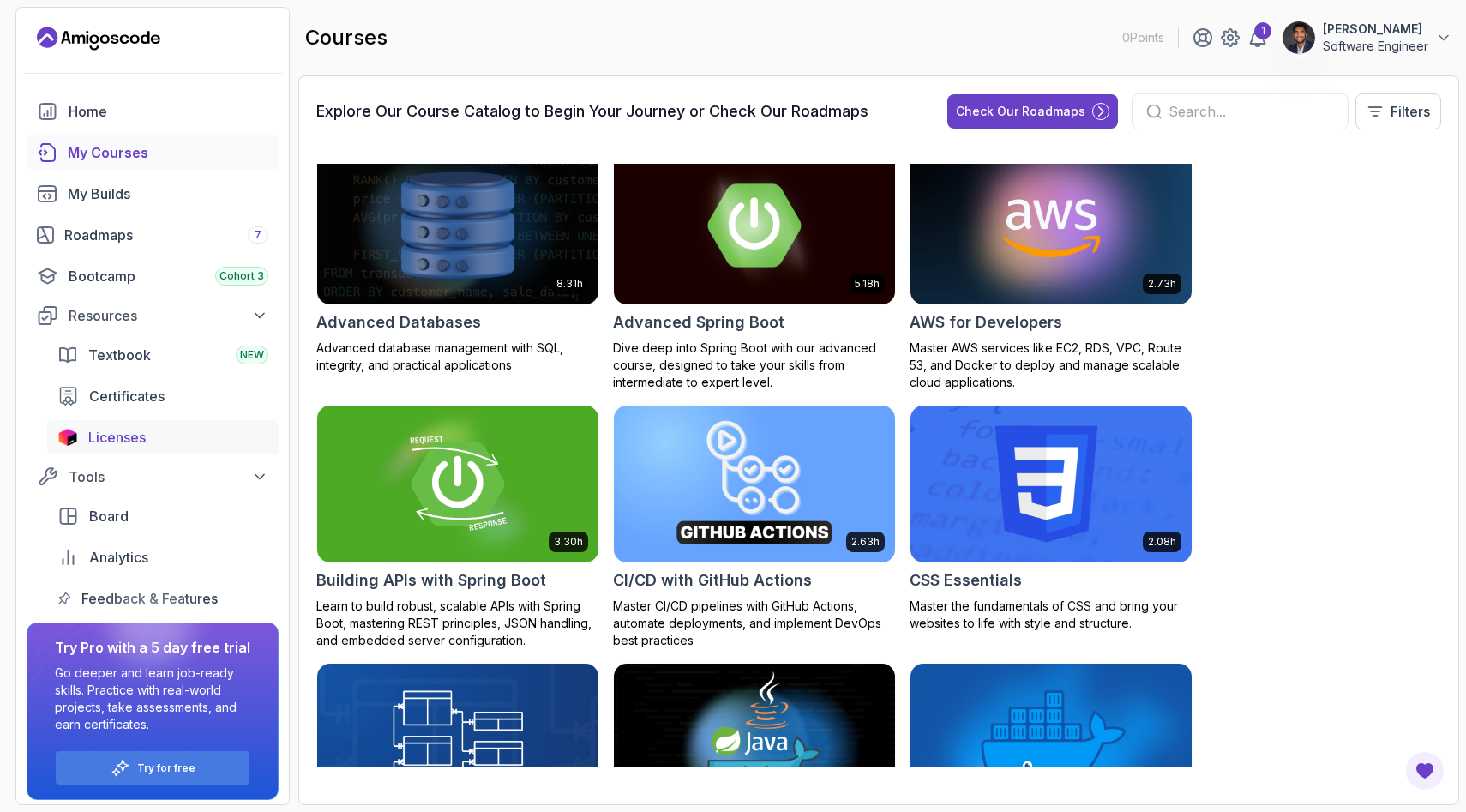
click at [156, 436] on div "Licenses" at bounding box center [178, 437] width 180 height 21
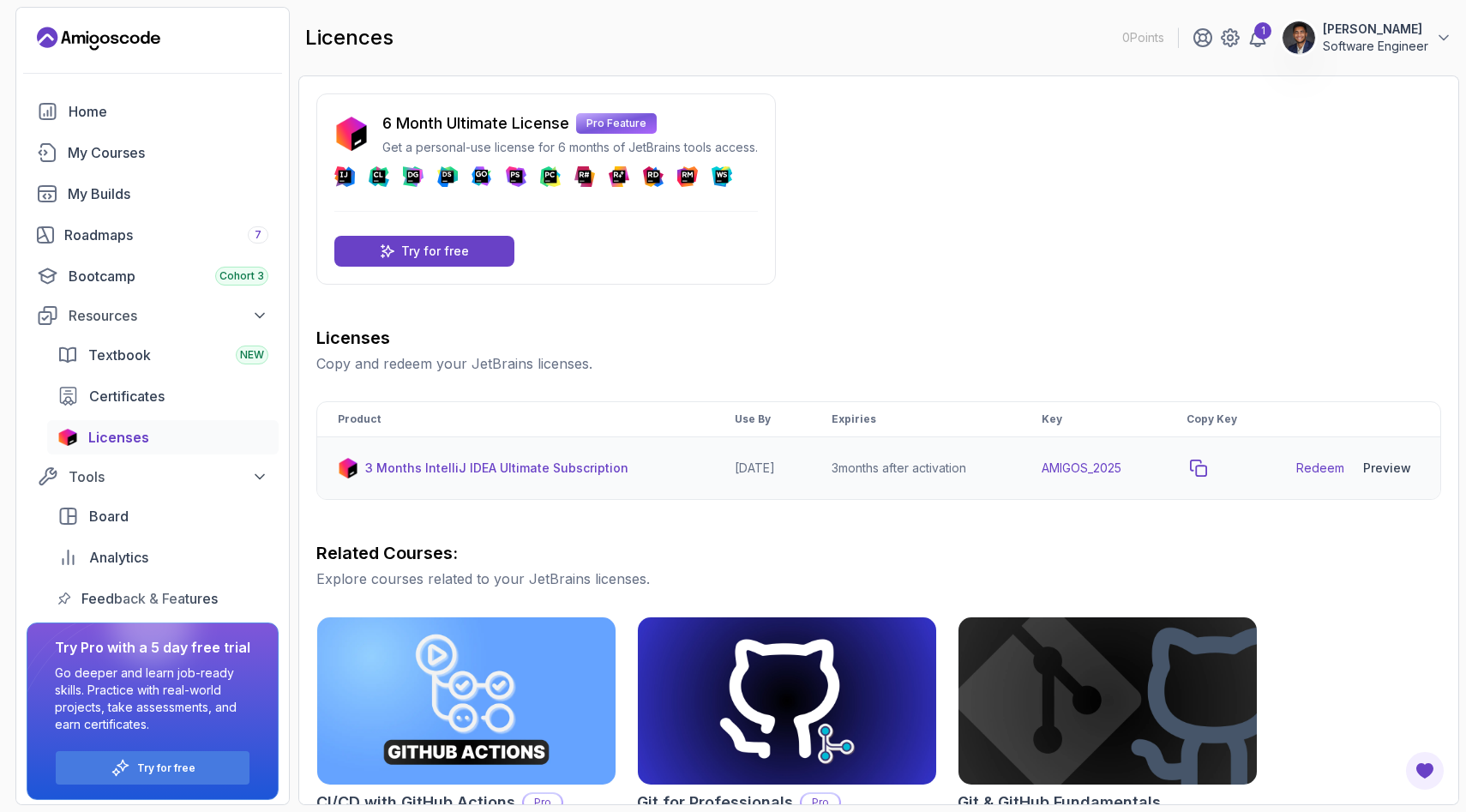
click at [1207, 466] on icon "copy-button" at bounding box center [1198, 467] width 17 height 17
